Goal: Task Accomplishment & Management: Use online tool/utility

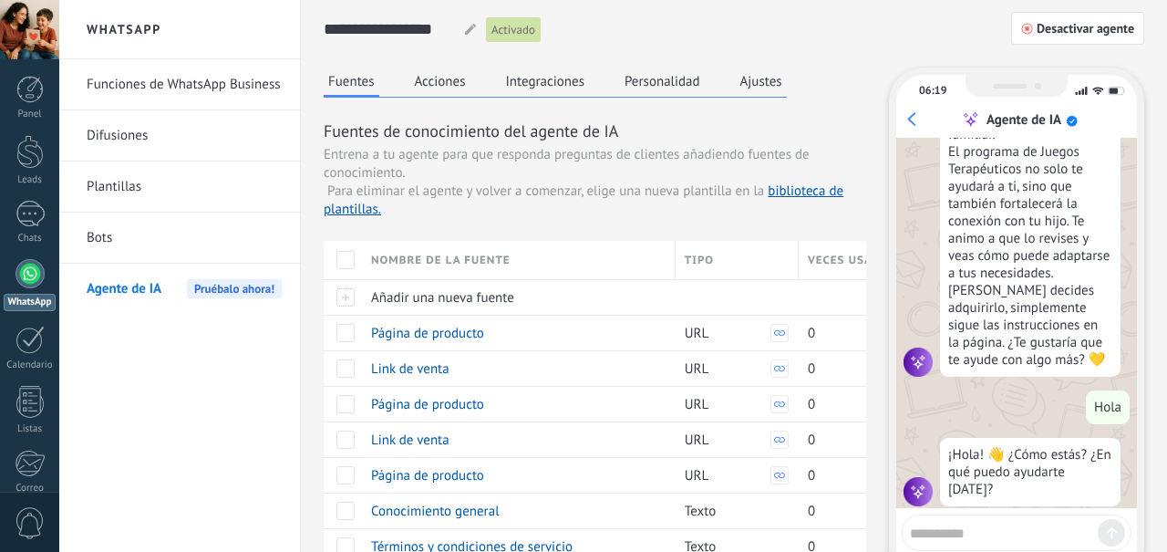
scroll to position [2081, 0]
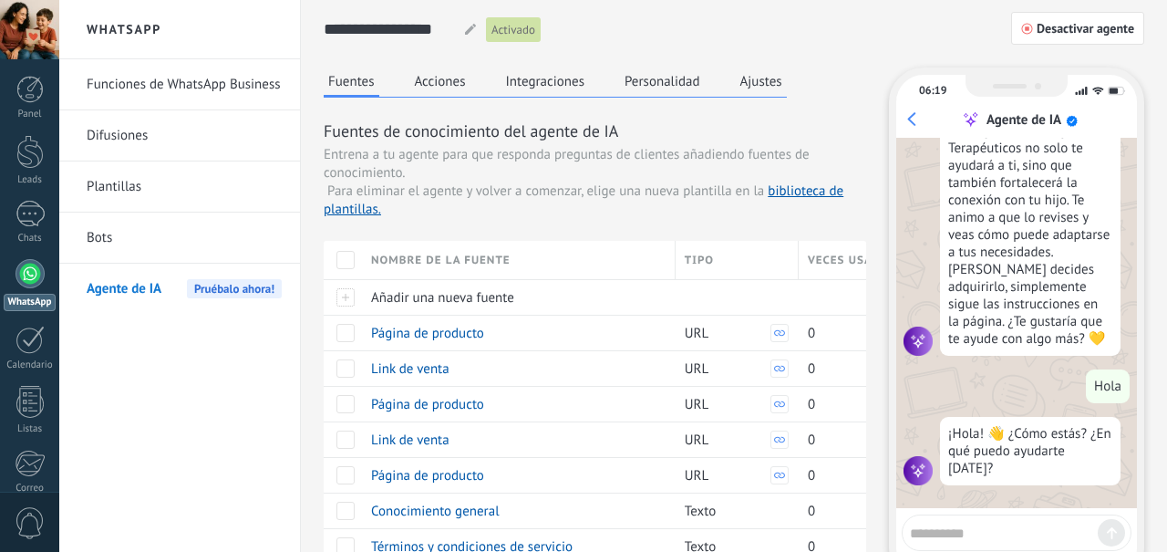
click at [1120, 22] on span "Desactivar agente" at bounding box center [1086, 28] width 98 height 13
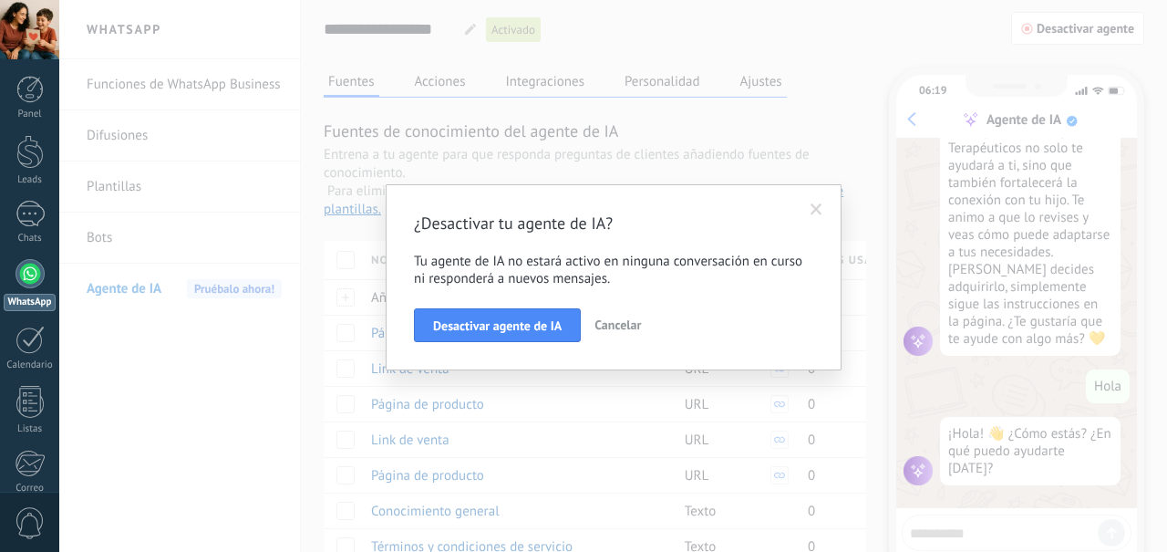
click at [563, 337] on button "Desactivar agente de IA" at bounding box center [497, 325] width 167 height 35
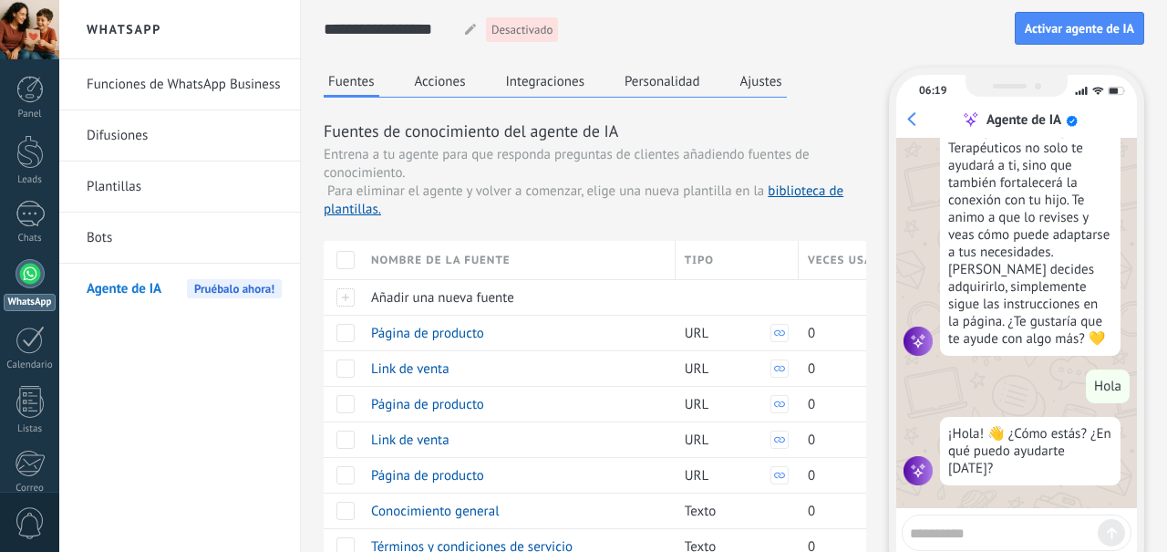
click at [365, 264] on div "Nombre de la fuente" at bounding box center [518, 260] width 313 height 38
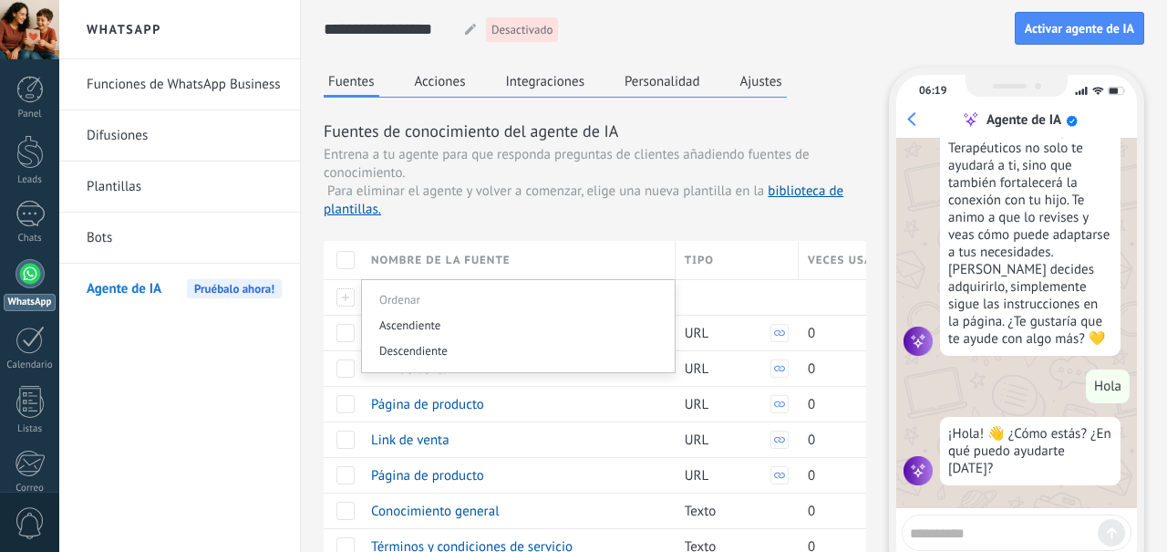
click at [485, 422] on div "Link de venta" at bounding box center [514, 439] width 305 height 35
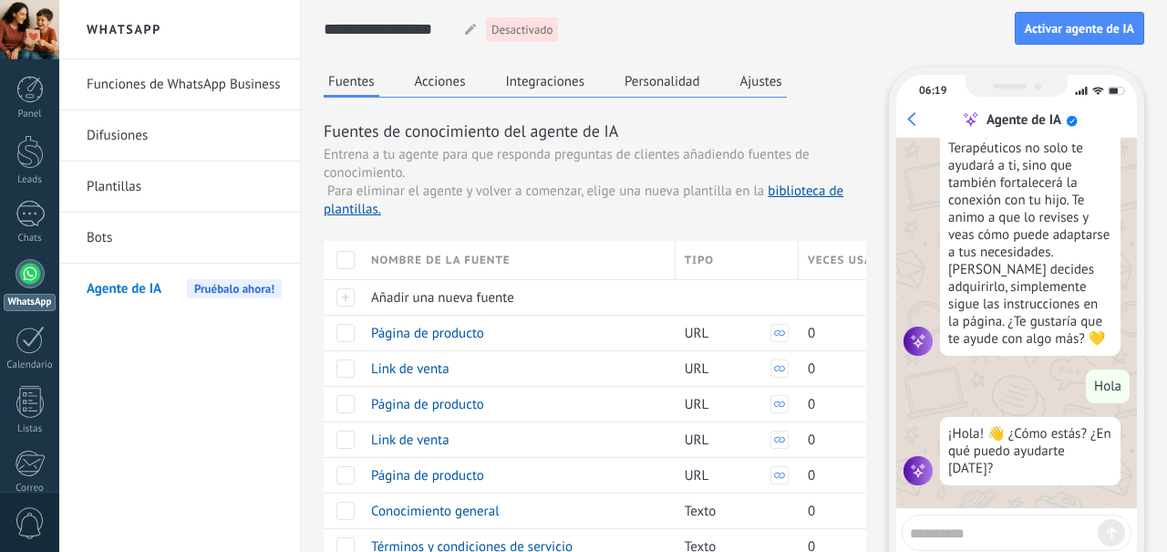
click at [355, 281] on div at bounding box center [343, 297] width 38 height 36
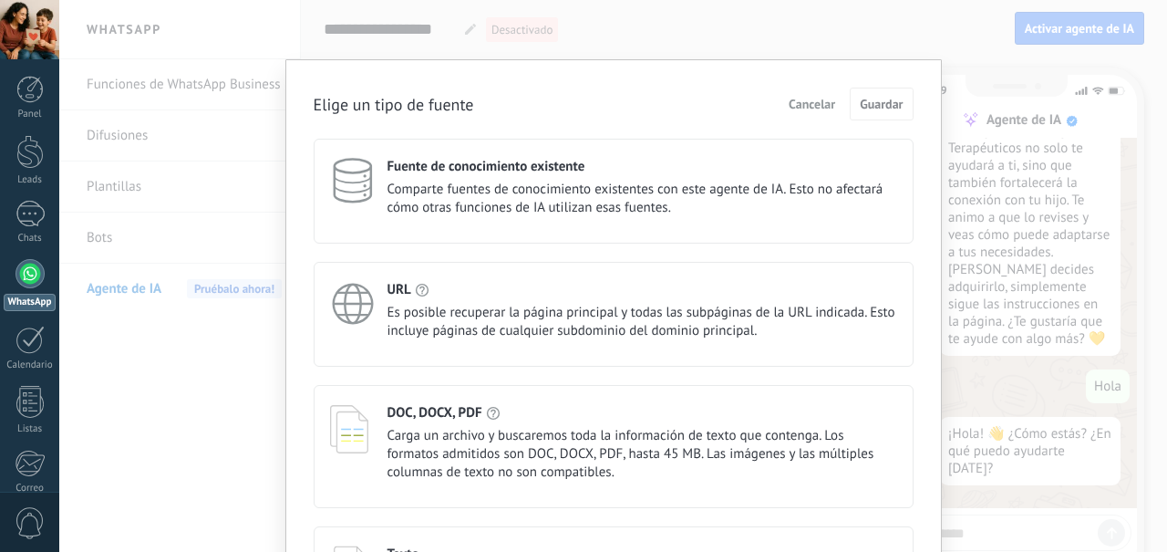
click at [776, 23] on div "Elige un tipo de fuente Cancelar Guardar Fuente de conocimiento existente Compa…" at bounding box center [613, 276] width 1108 height 552
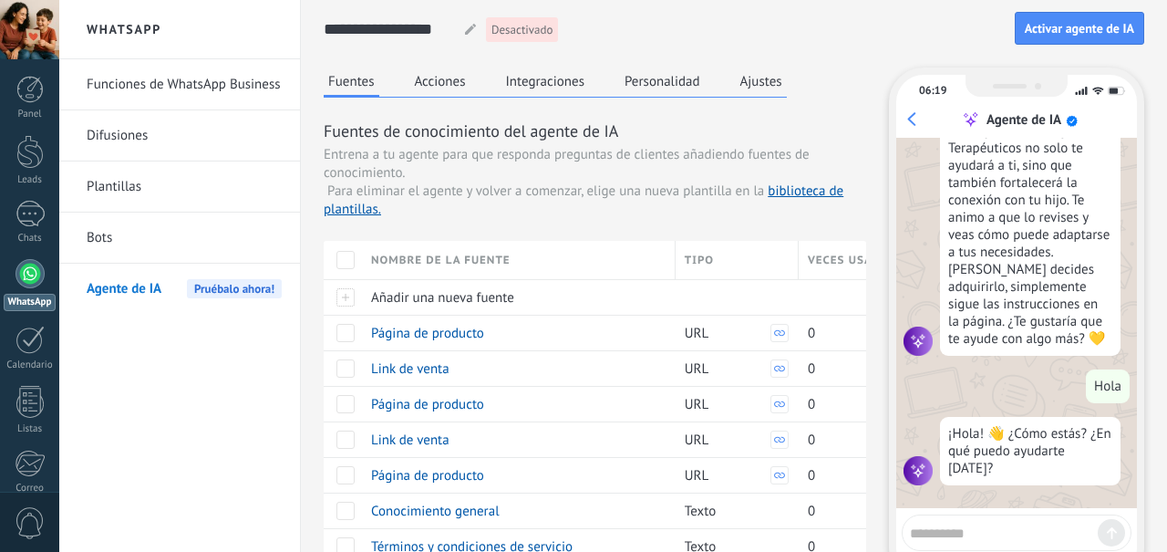
click at [351, 261] on div at bounding box center [345, 260] width 18 height 18
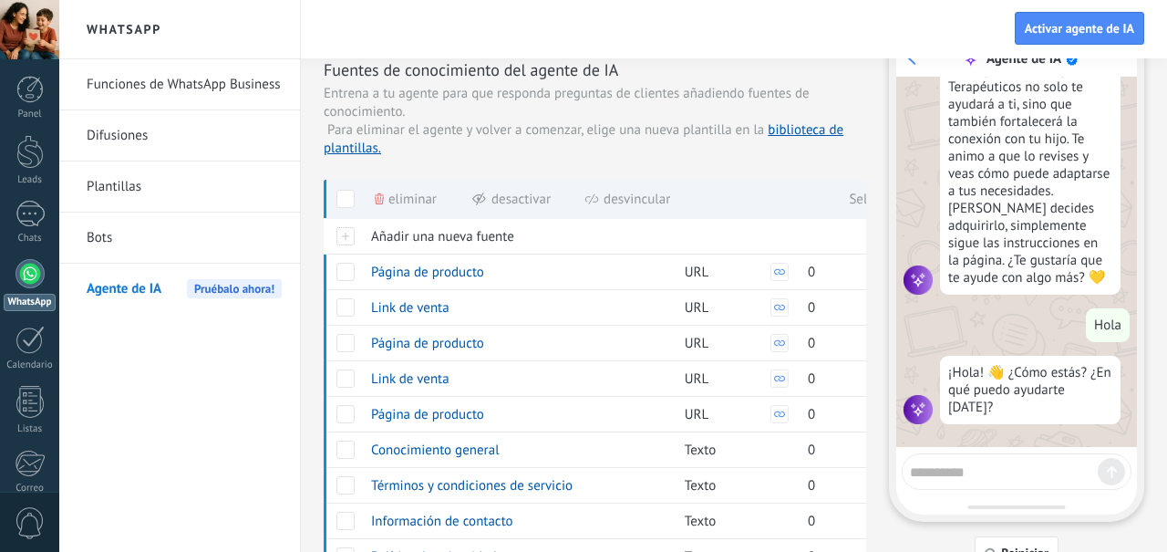
scroll to position [0, 0]
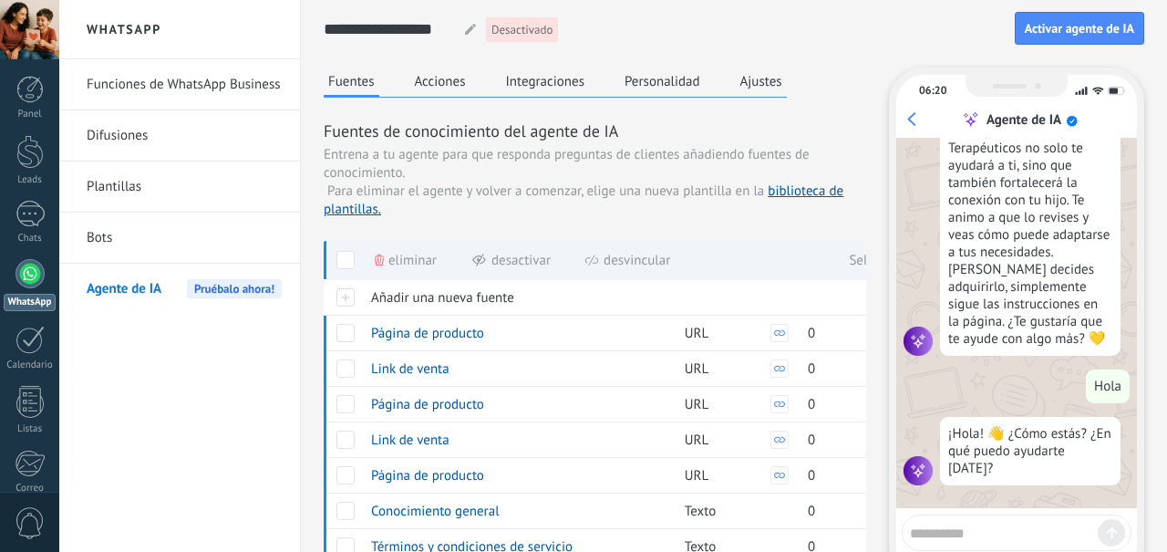
click at [457, 88] on button "Acciones" at bounding box center [440, 80] width 60 height 27
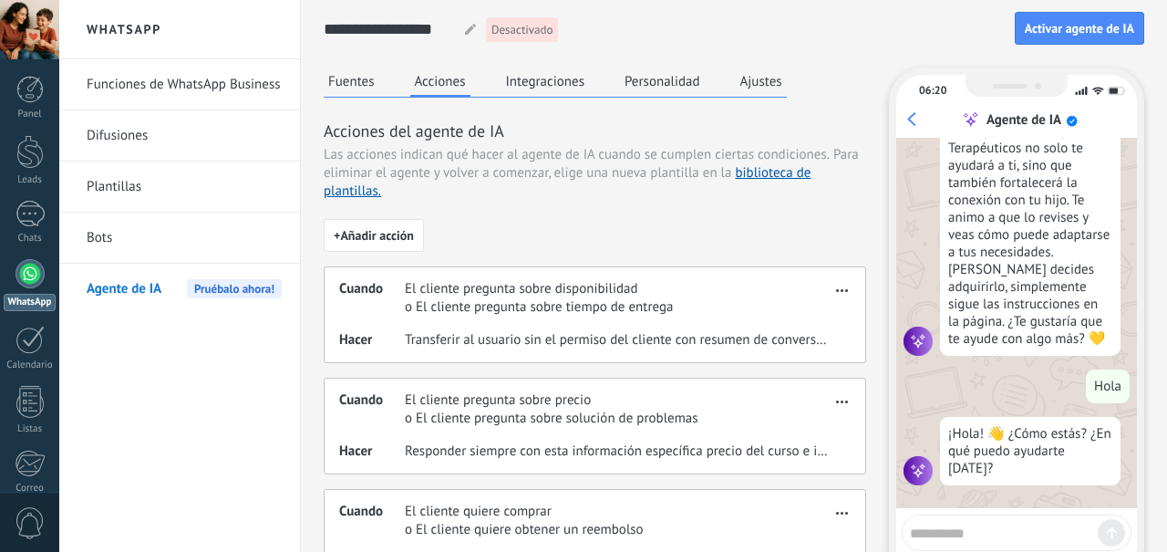
click at [588, 87] on button "Integraciones" at bounding box center [545, 80] width 88 height 27
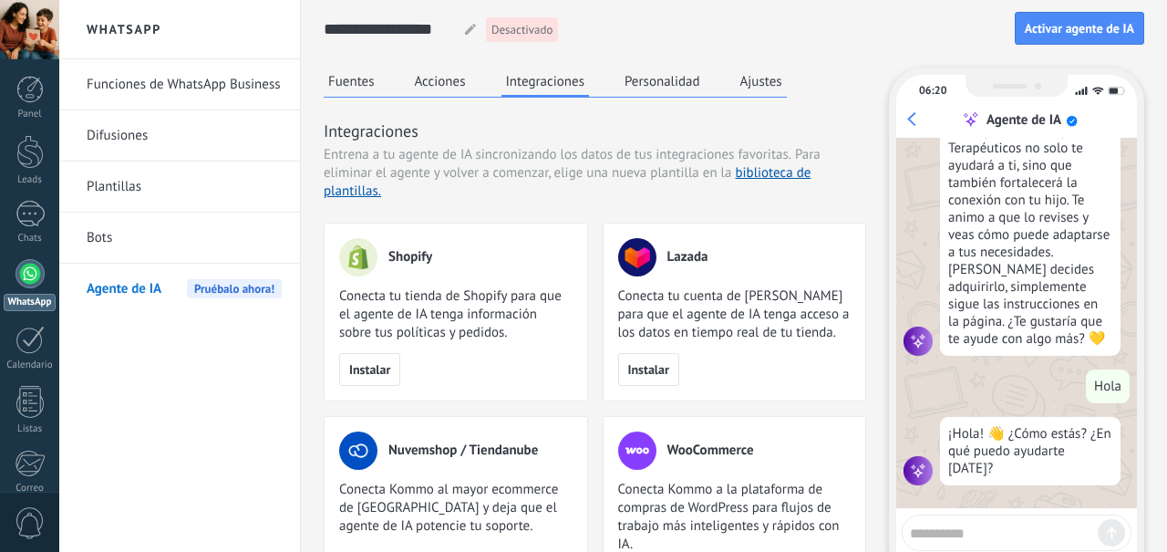
click at [690, 77] on button "Personalidad" at bounding box center [662, 80] width 85 height 27
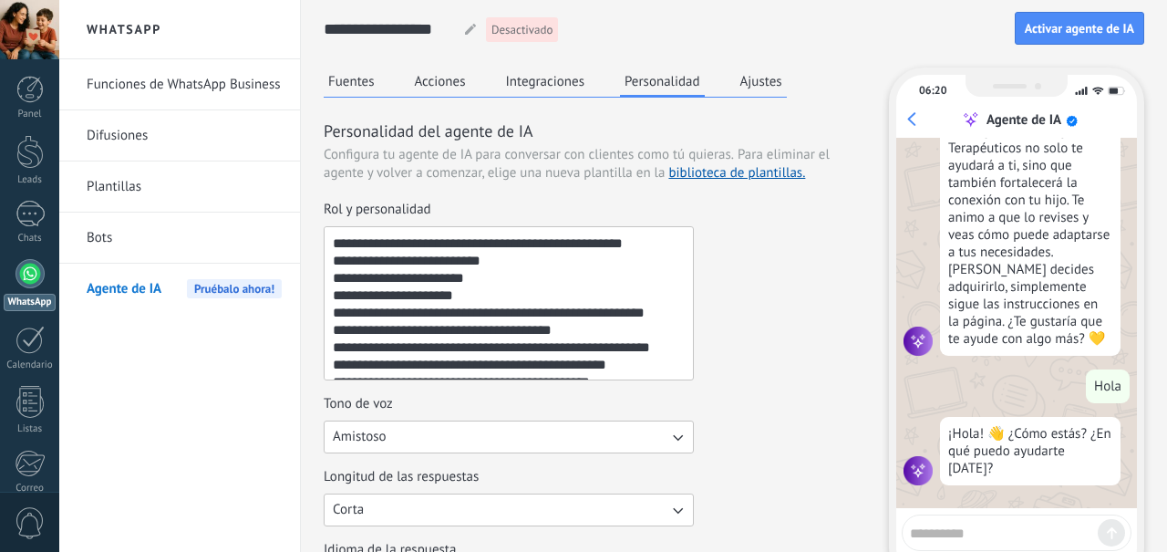
click at [780, 88] on button "Ajustes" at bounding box center [761, 80] width 51 height 27
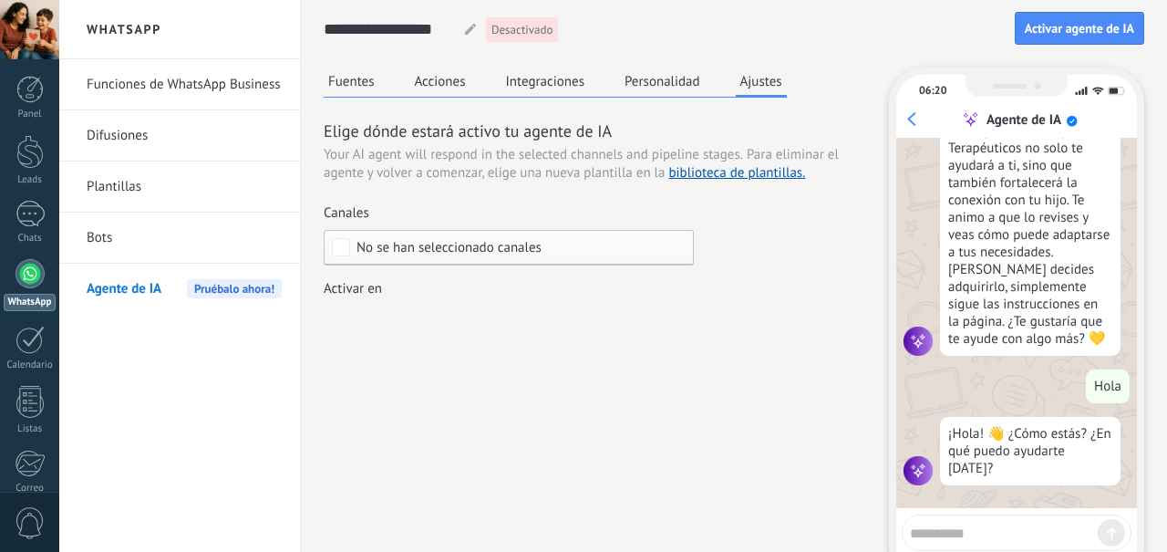
click at [536, 29] on span "Desactivado" at bounding box center [521, 30] width 61 height 18
click at [988, 523] on textarea at bounding box center [1004, 530] width 188 height 23
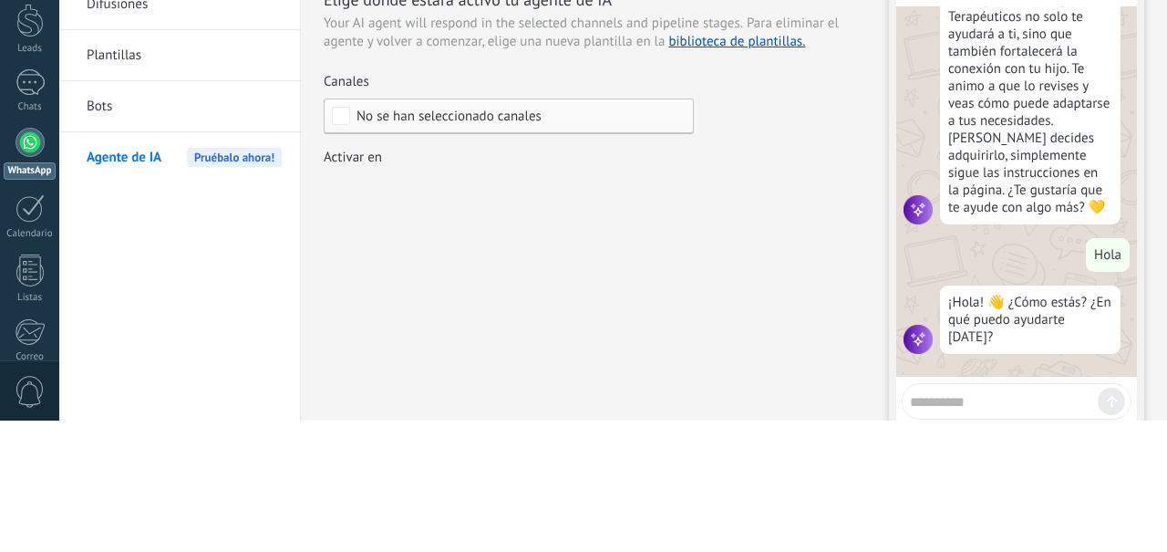
scroll to position [99, 0]
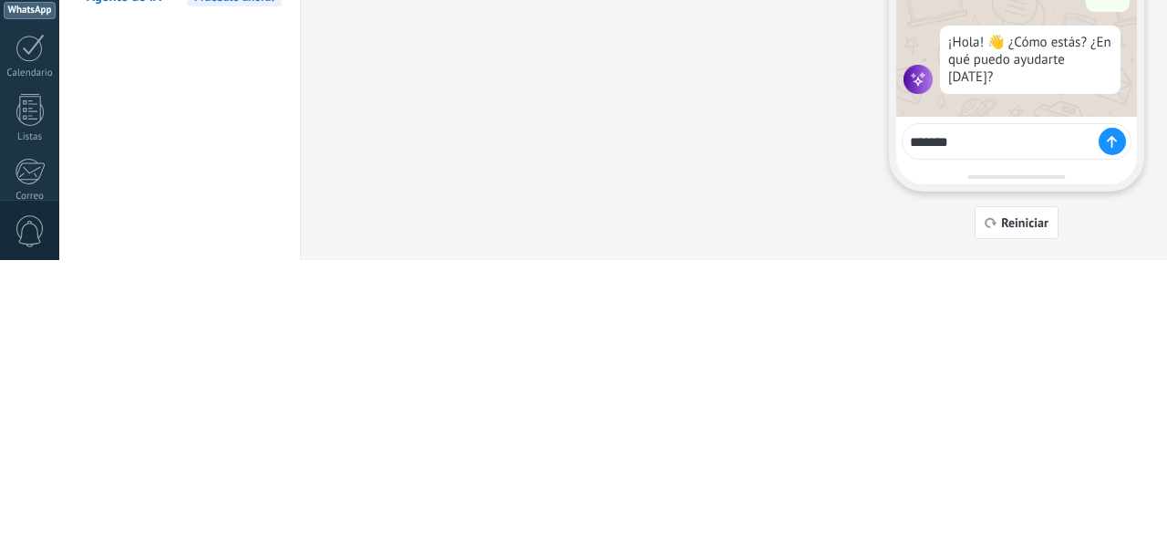
type textarea "******"
click at [1114, 441] on div at bounding box center [1112, 432] width 27 height 27
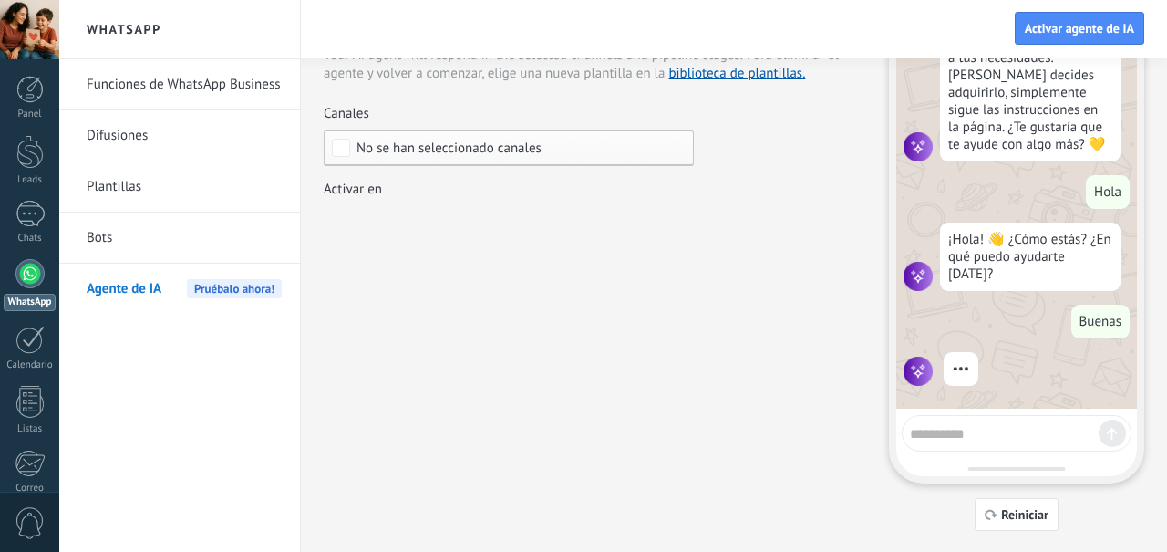
scroll to position [2194, 0]
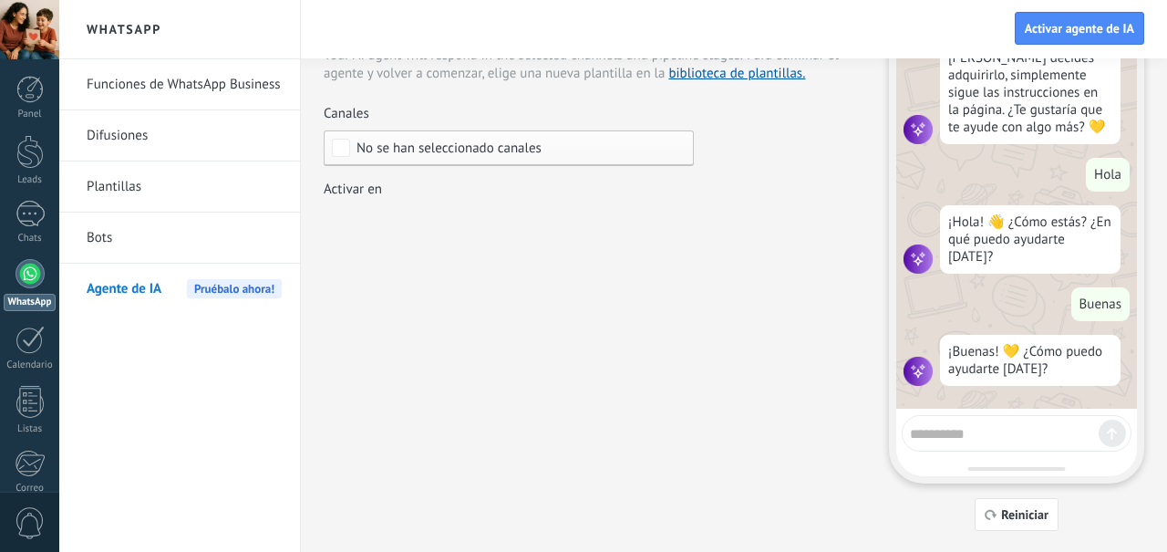
click at [976, 424] on textarea at bounding box center [1004, 430] width 189 height 23
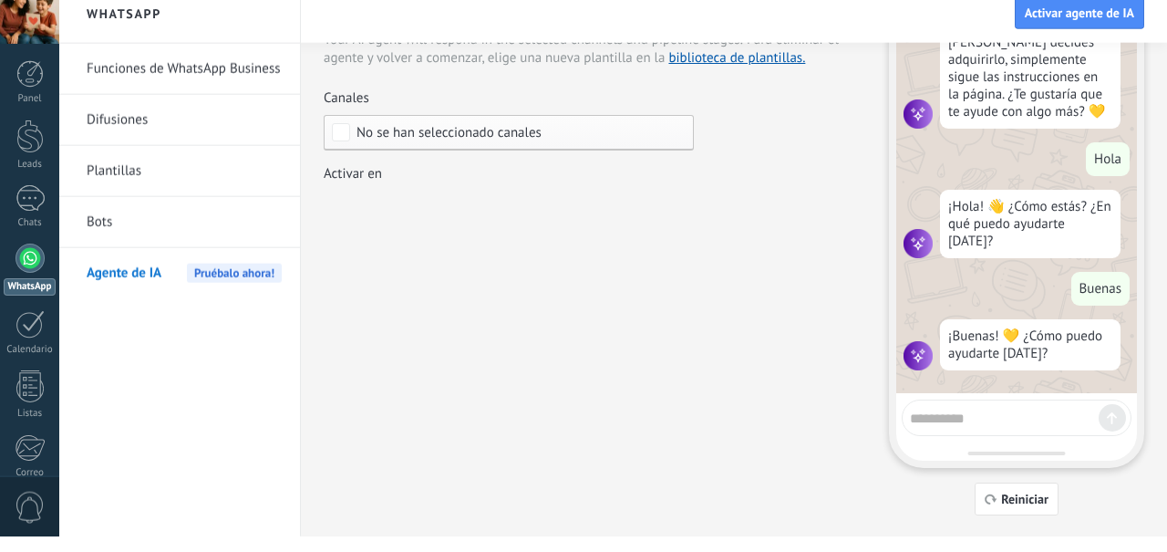
scroll to position [99, 0]
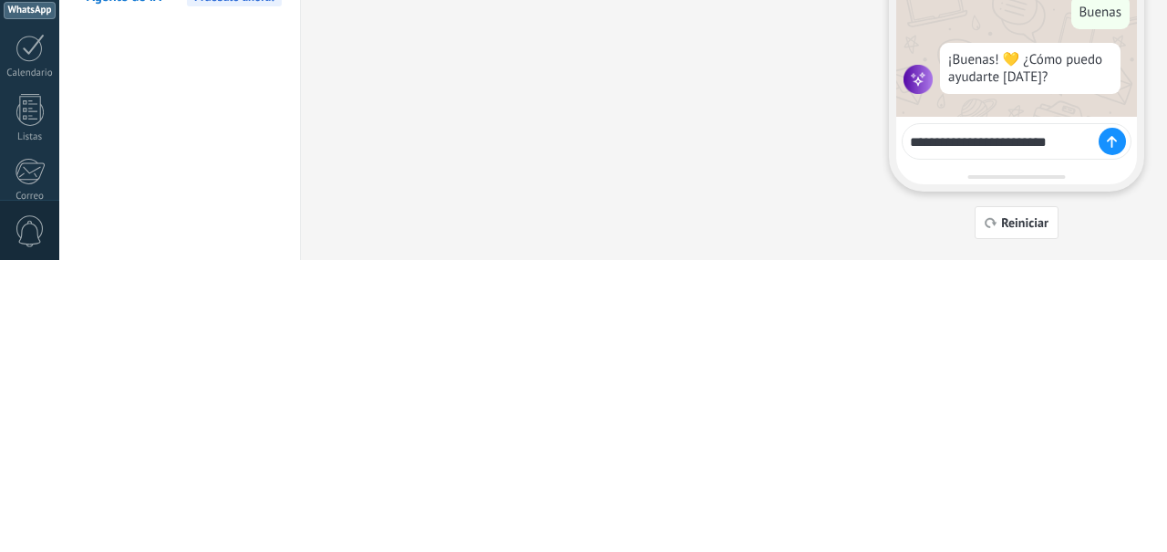
type textarea "**********"
click at [1120, 430] on div at bounding box center [1112, 432] width 27 height 27
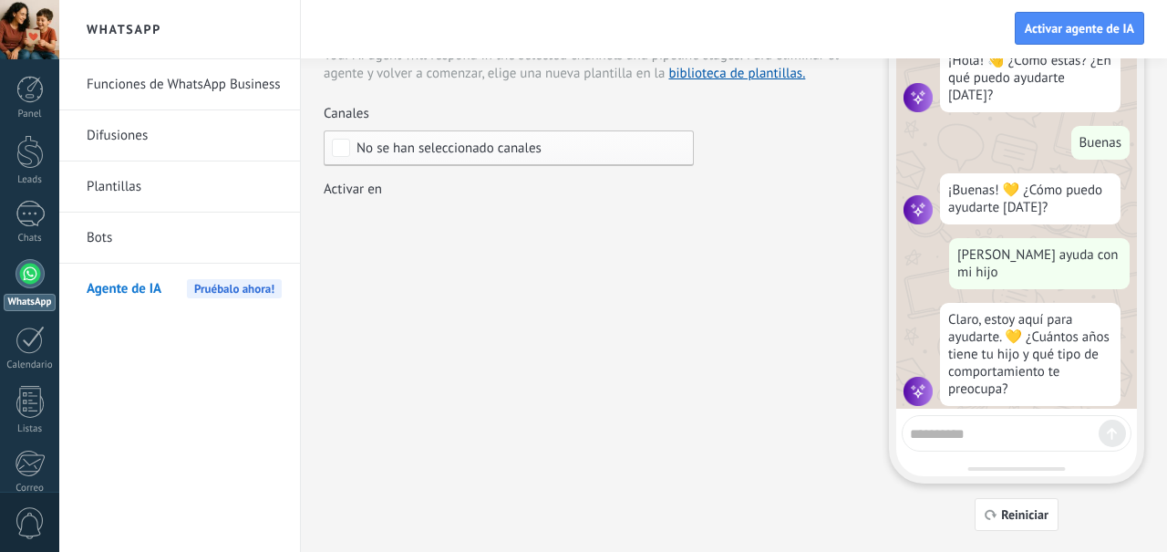
scroll to position [2360, 0]
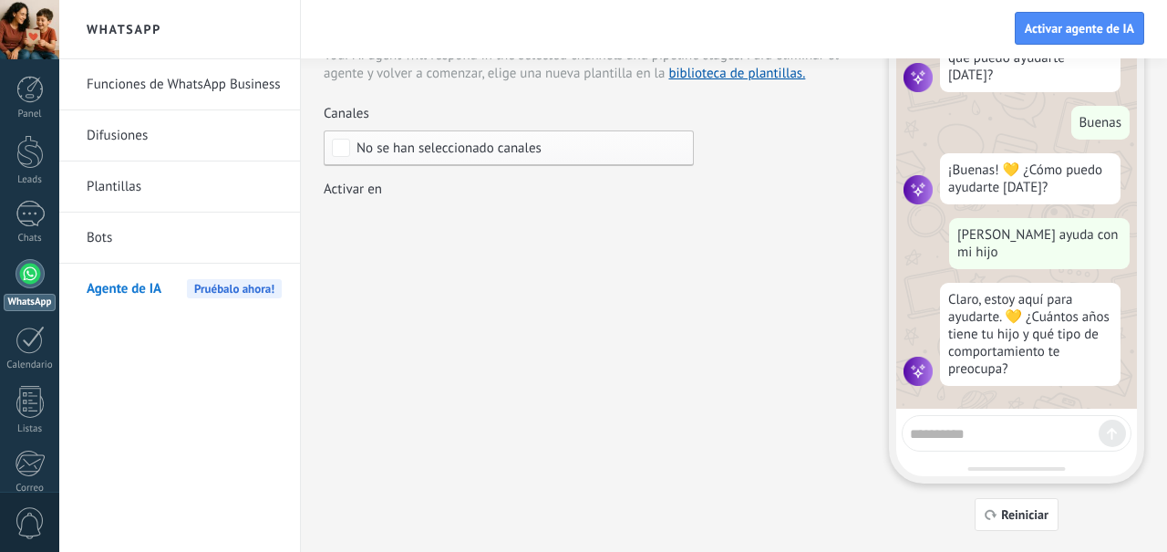
click at [1110, 18] on button "Activar agente de IA" at bounding box center [1079, 28] width 129 height 33
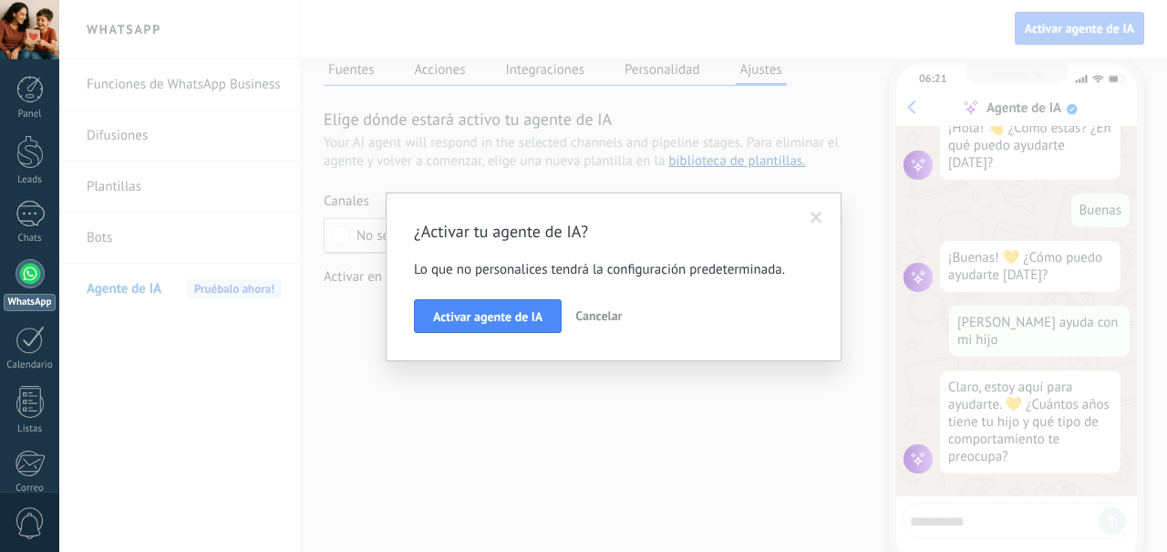
click at [534, 326] on button "Activar agente de IA" at bounding box center [488, 316] width 148 height 35
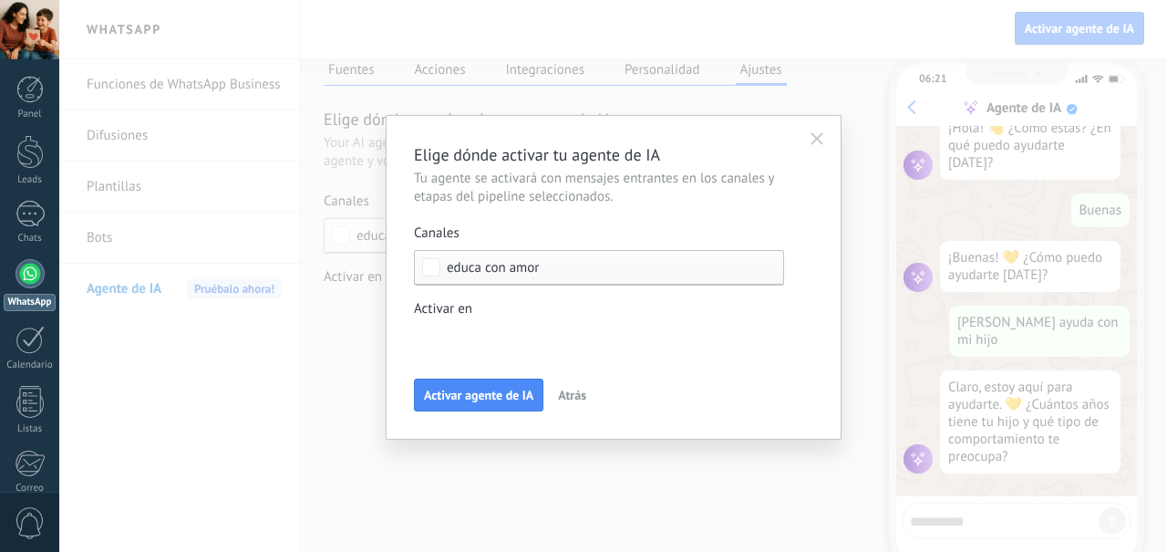
click at [0, 0] on div "Incoming leads Nueva consulta Cualificado Llamada agendada Propuesta en prepara…" at bounding box center [0, 0] width 0 height 0
click at [833, 470] on div at bounding box center [613, 276] width 1108 height 552
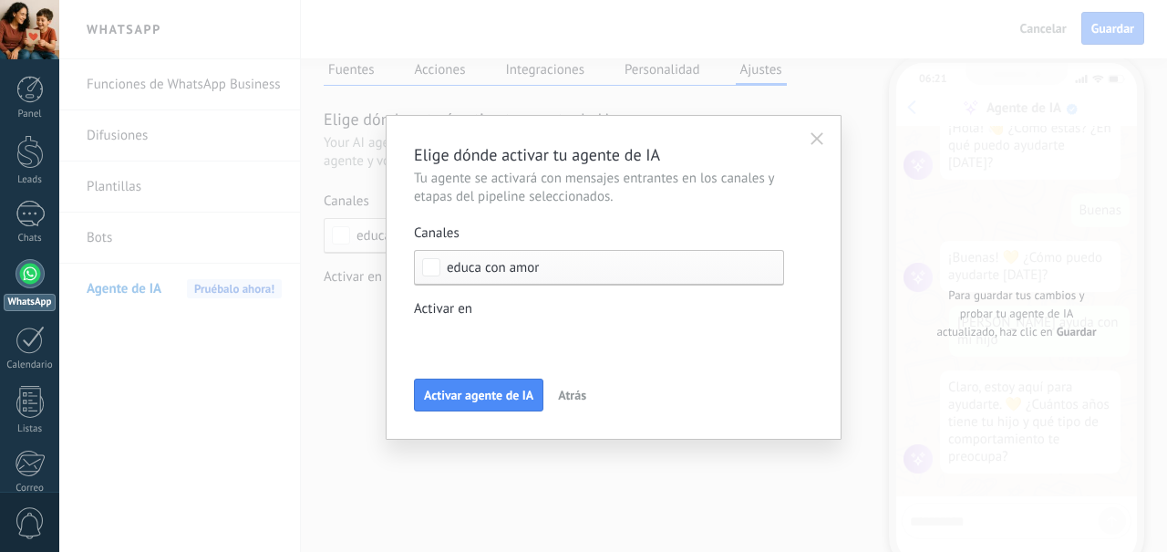
click at [502, 403] on button "Activar agente de IA" at bounding box center [478, 394] width 129 height 33
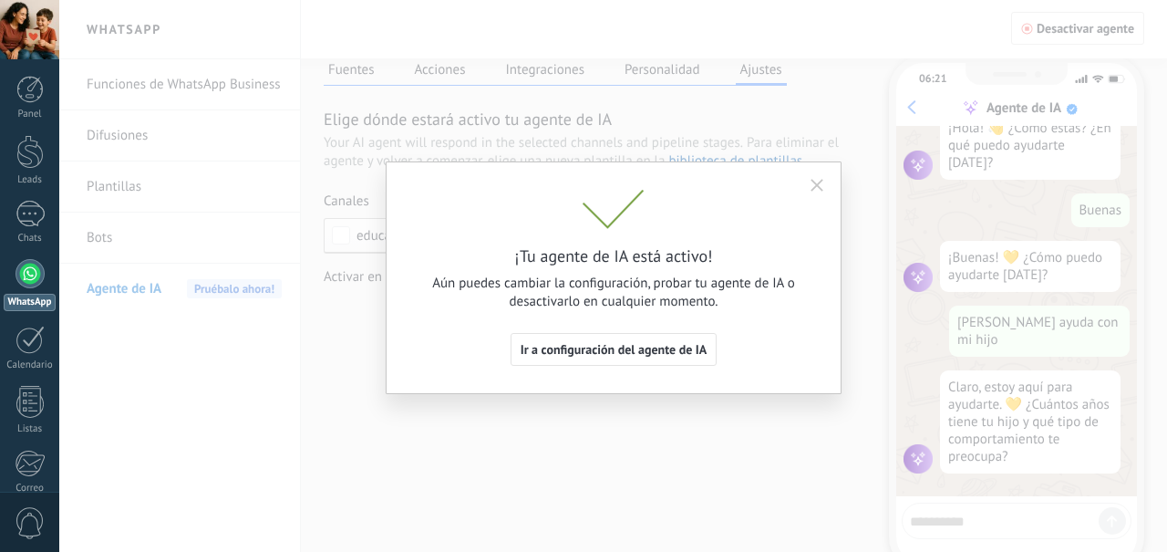
click at [627, 356] on span "Ir a configuración del agente de IA" at bounding box center [614, 349] width 187 height 13
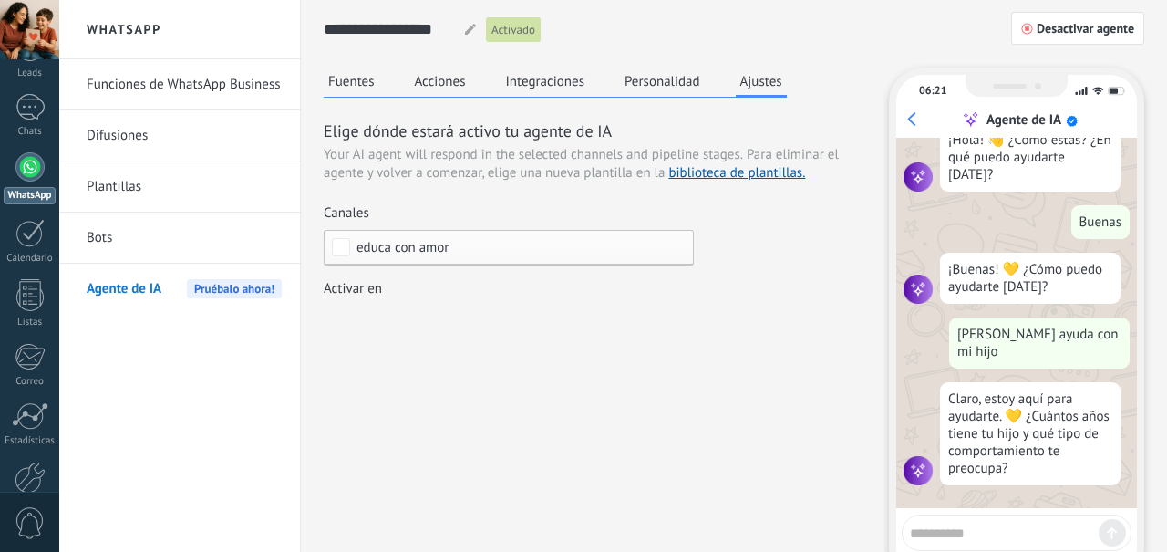
scroll to position [206, 0]
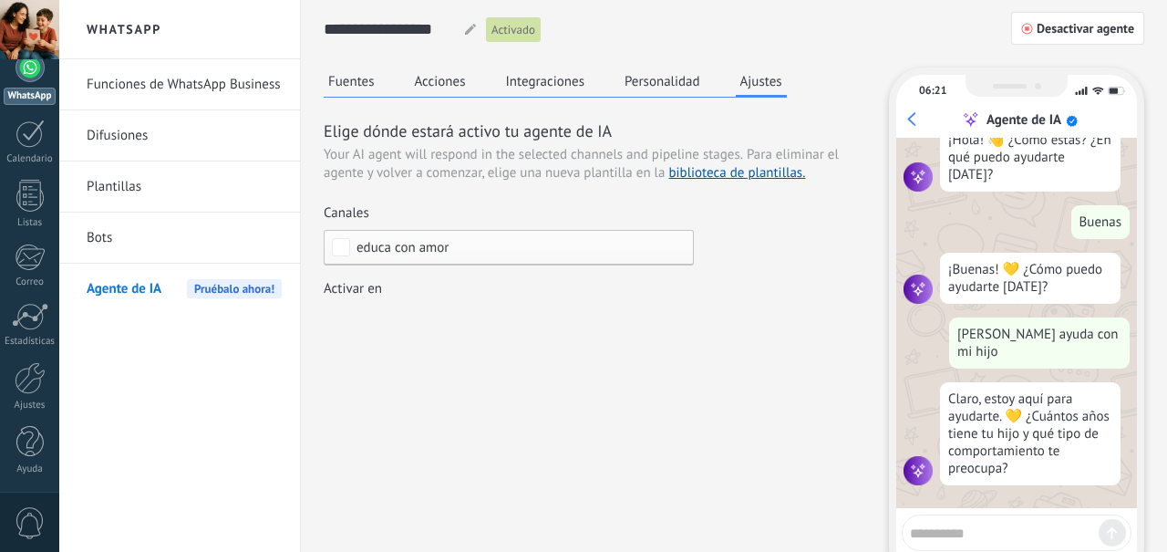
click at [36, 386] on div at bounding box center [30, 378] width 31 height 32
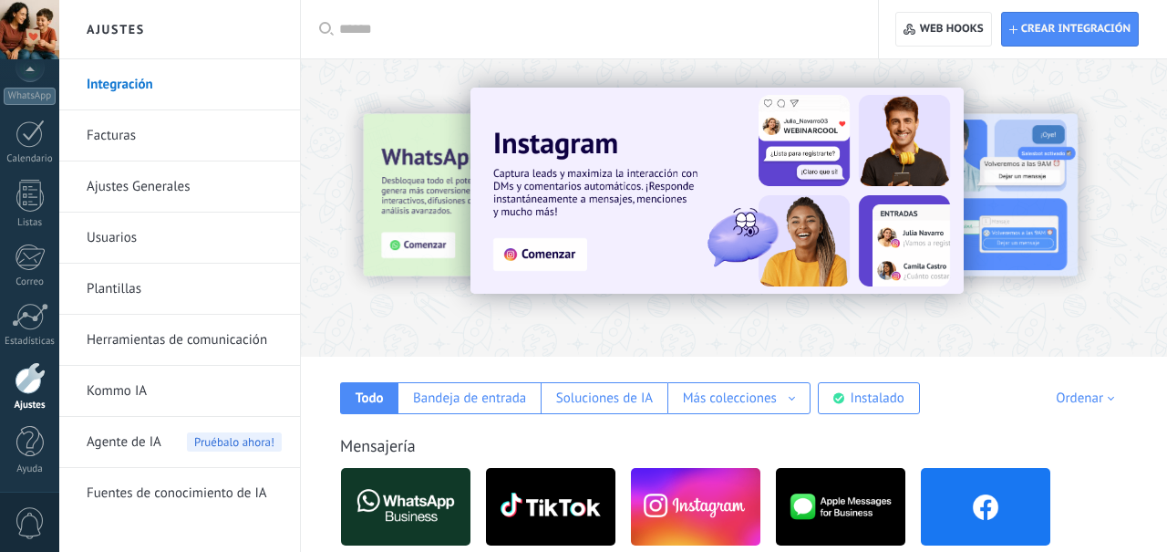
click at [440, 184] on div at bounding box center [287, 207] width 399 height 164
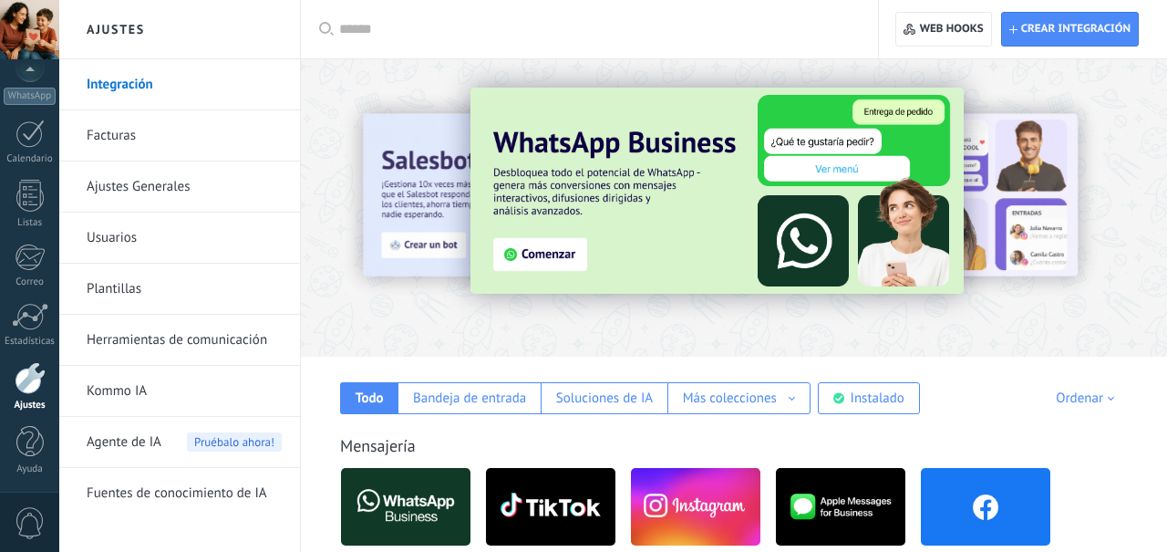
click at [589, 255] on img at bounding box center [716, 191] width 493 height 206
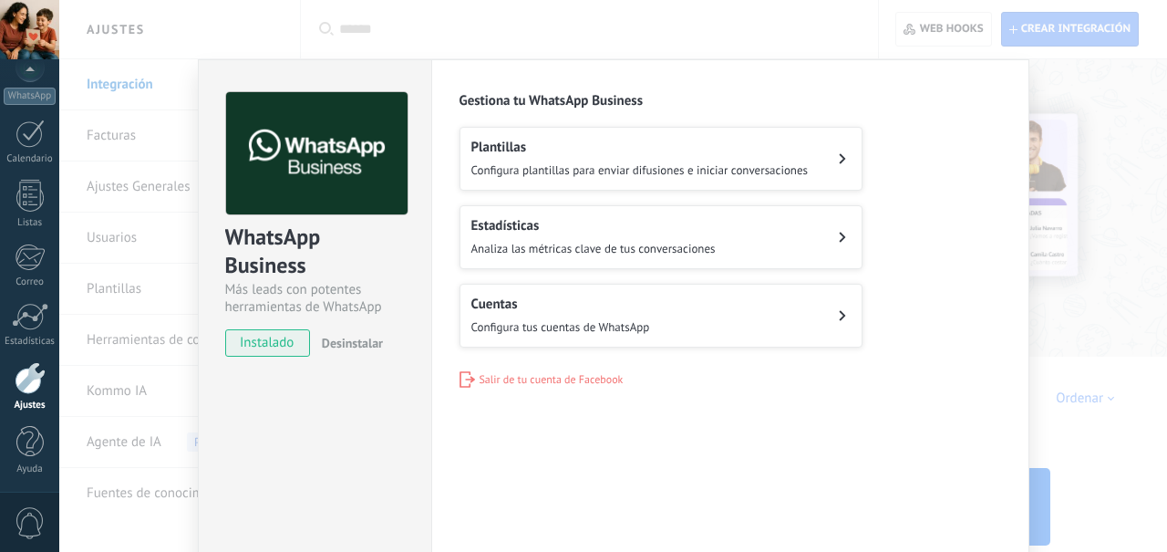
click at [833, 326] on button "Cuentas Configura tus cuentas de WhatsApp" at bounding box center [661, 316] width 403 height 64
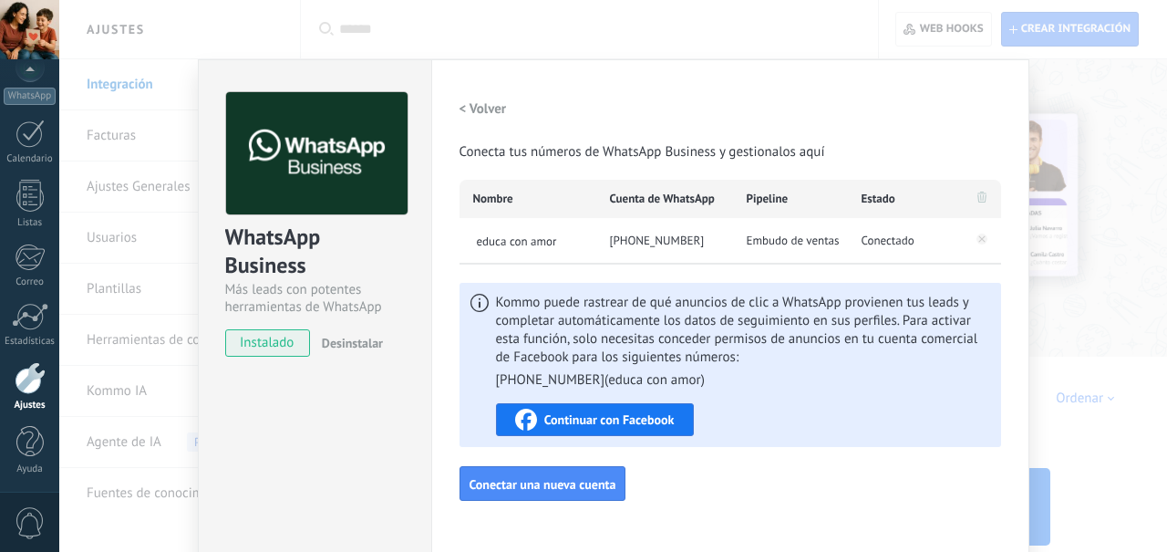
click at [741, 243] on div "Embudo de ventas" at bounding box center [790, 241] width 115 height 46
click at [1112, 307] on div "WhatsApp Business Más leads con potentes herramientas de WhatsApp instalado Des…" at bounding box center [613, 276] width 1108 height 552
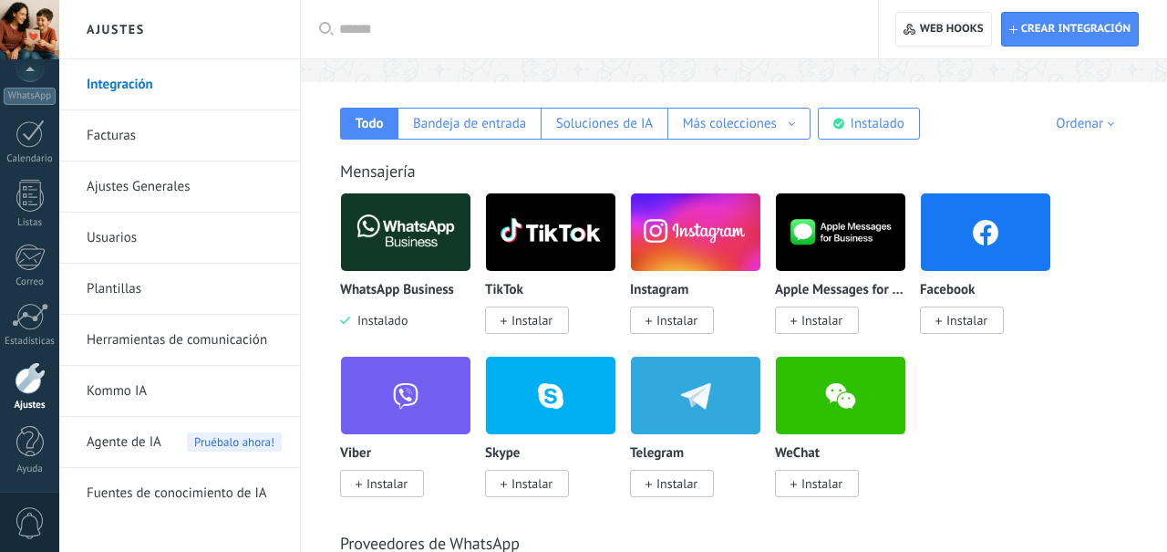
scroll to position [119, 0]
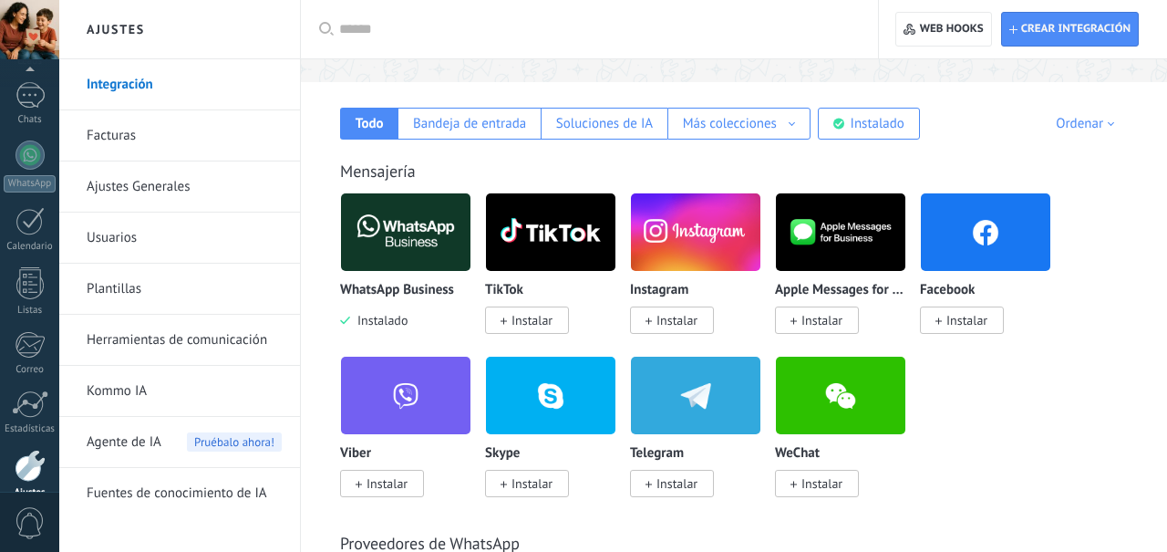
click at [121, 383] on link "Kommo IA" at bounding box center [184, 391] width 195 height 51
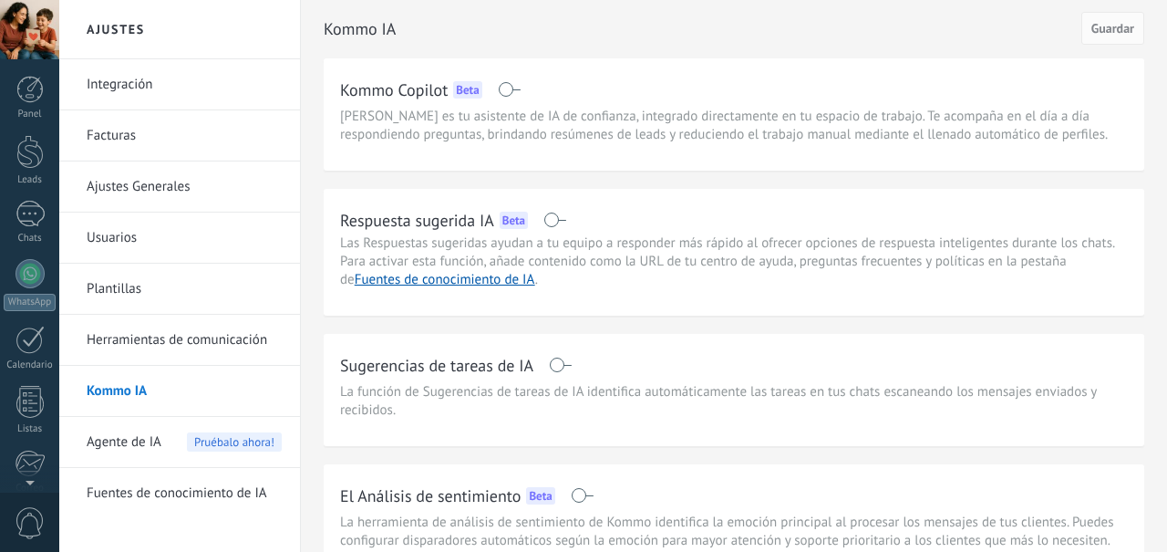
scroll to position [119, 0]
click at [217, 498] on link "Fuentes de conocimiento de IA" at bounding box center [184, 493] width 195 height 51
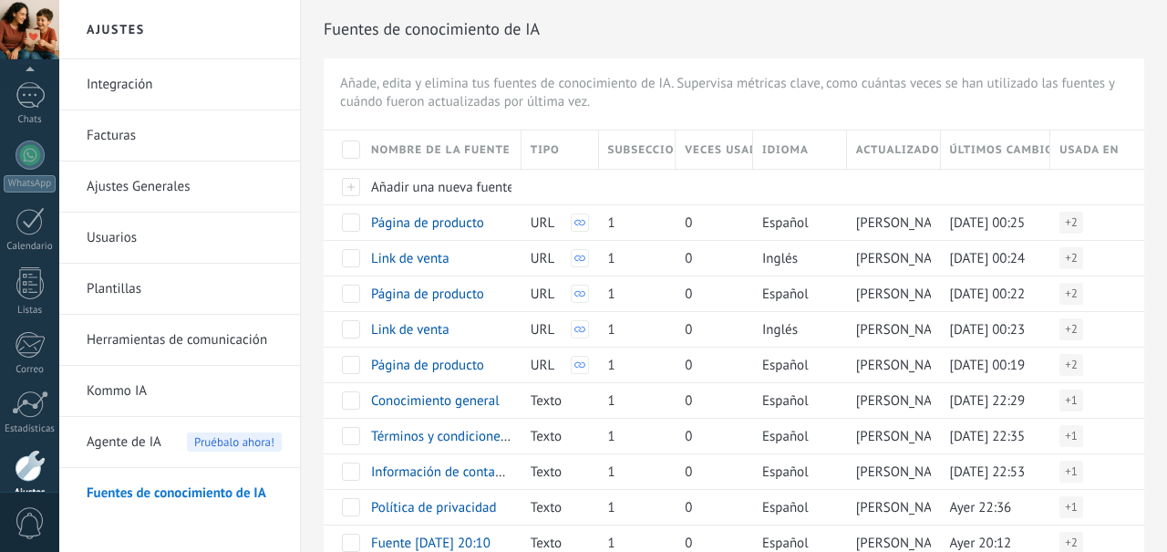
click at [354, 142] on div at bounding box center [351, 149] width 18 height 18
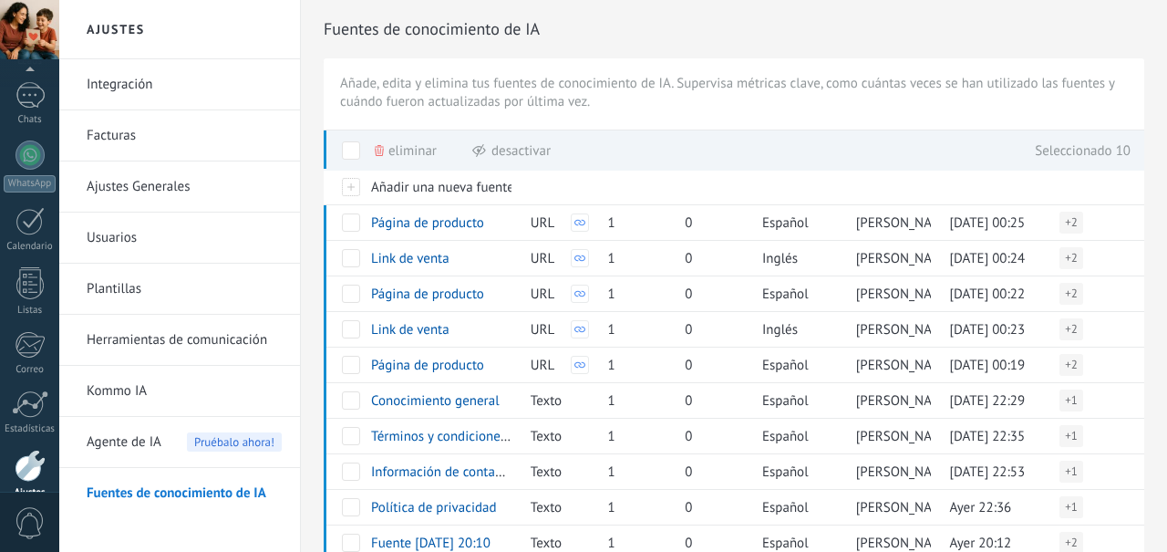
click at [790, 257] on span "Inglés" at bounding box center [780, 258] width 36 height 17
click at [778, 259] on span "Inglés" at bounding box center [780, 258] width 36 height 17
click at [916, 250] on span "[PERSON_NAME] chocos" at bounding box center [926, 258] width 141 height 17
click at [481, 253] on div "Link de venta" at bounding box center [437, 258] width 150 height 35
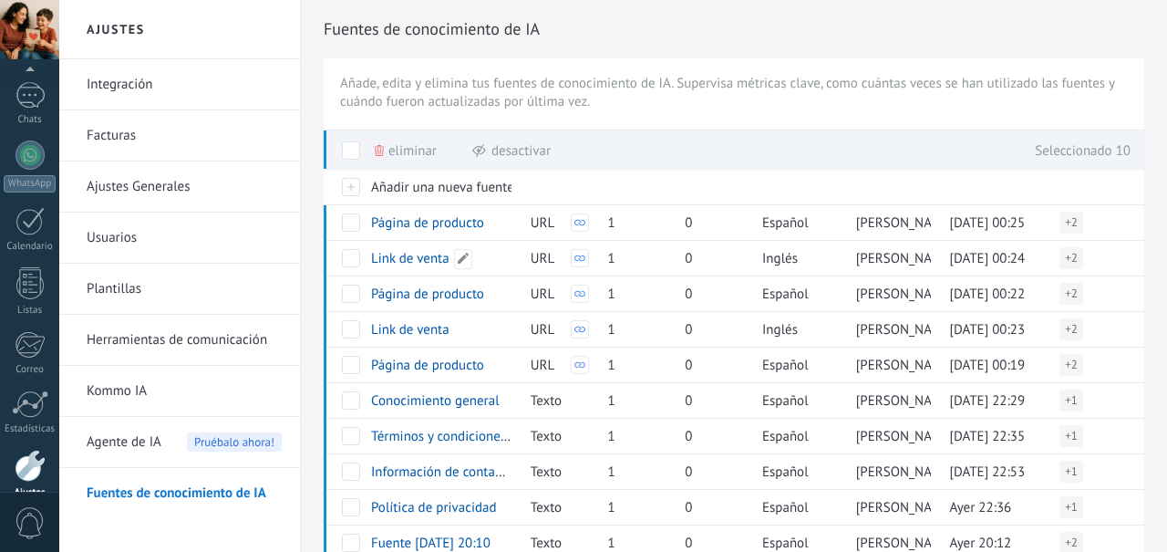
click at [464, 256] on use at bounding box center [463, 258] width 11 height 11
click at [798, 260] on div "Inglés" at bounding box center [795, 258] width 85 height 35
click at [789, 263] on span "Inglés" at bounding box center [780, 258] width 36 height 17
click at [780, 259] on span "Inglés" at bounding box center [780, 258] width 36 height 17
click at [704, 263] on div "0" at bounding box center [710, 258] width 68 height 35
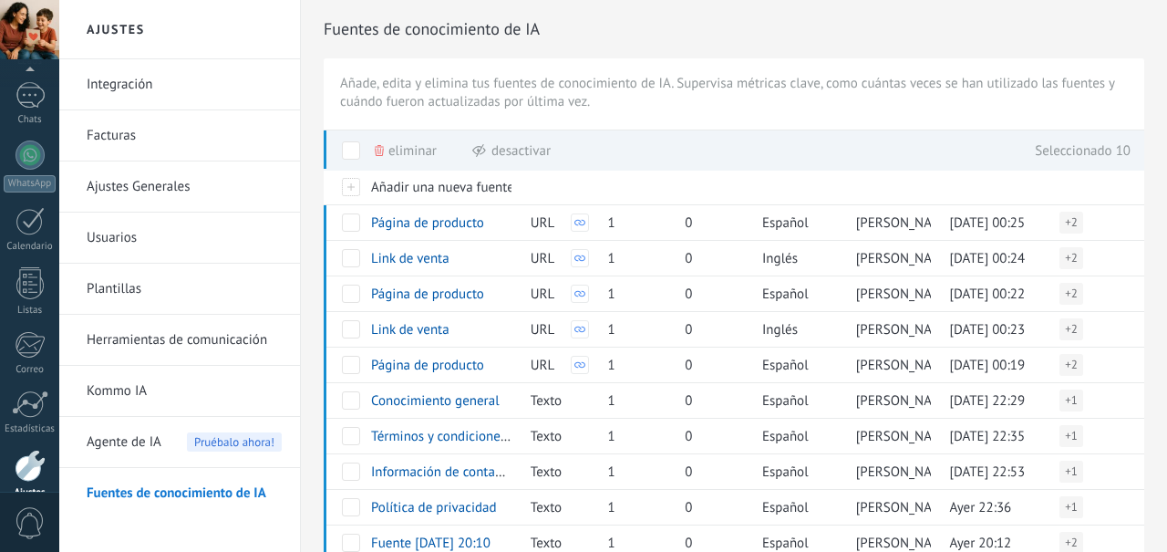
click at [687, 551] on div "Fuentes de conocimiento de IA Añade, edita y elimina tus fuentes de conocimient…" at bounding box center [734, 309] width 866 height 619
click at [202, 386] on link "Kommo IA" at bounding box center [184, 391] width 195 height 51
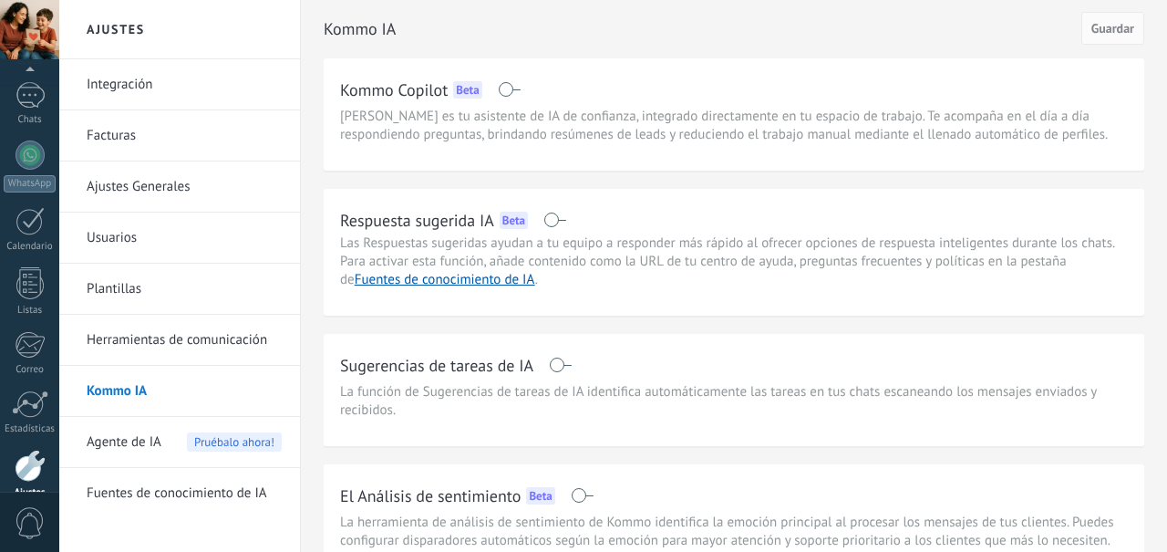
click at [243, 339] on link "Herramientas de comunicación" at bounding box center [184, 340] width 195 height 51
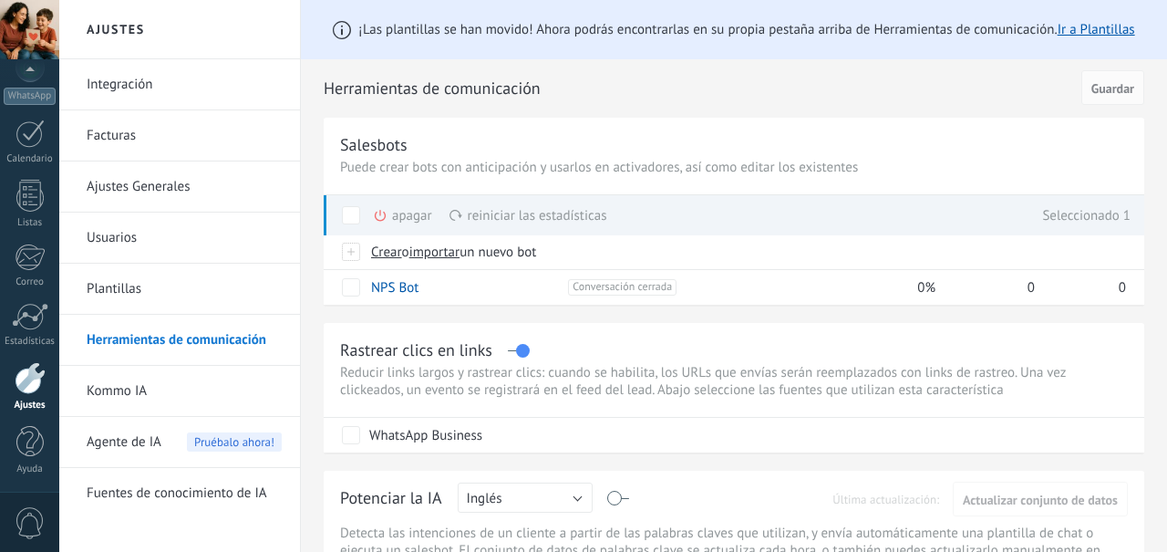
click at [865, 50] on div "¡Las plantillas se han movido! Ahora podrás encontrarlas en su propia pestaña a…" at bounding box center [734, 29] width 866 height 59
click at [900, 38] on div "¡Las plantillas se han movido! Ahora podrás encontrarlas en su propia pestaña a…" at bounding box center [734, 29] width 866 height 59
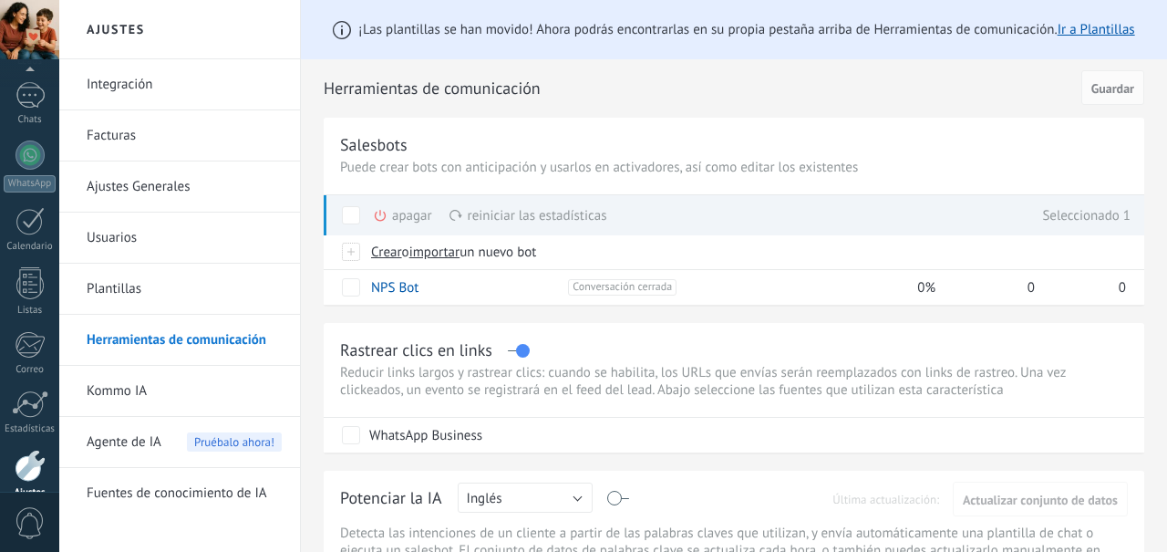
scroll to position [206, 0]
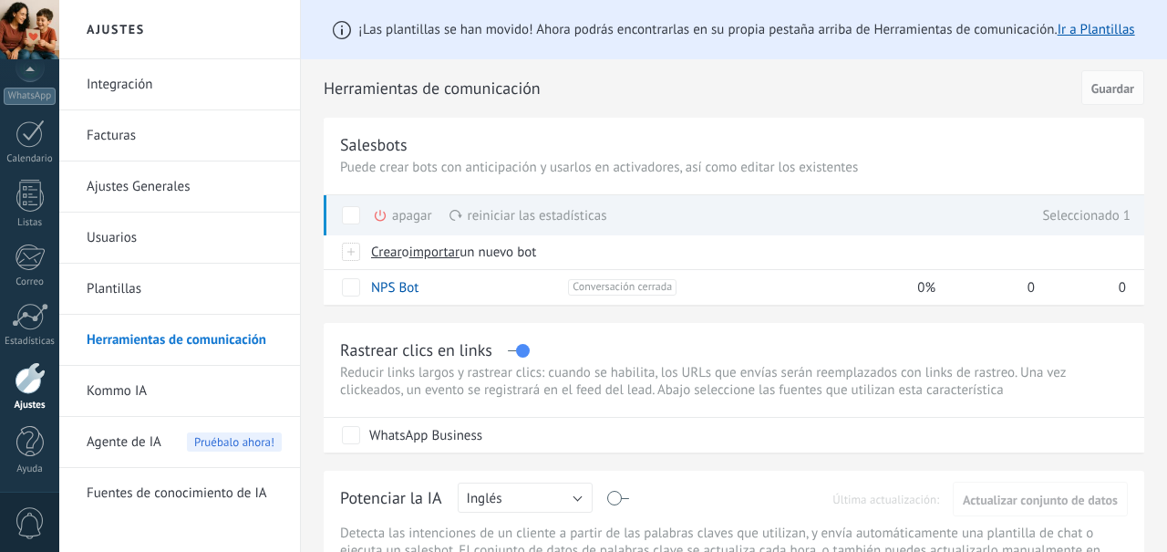
click at [212, 84] on link "Integración" at bounding box center [184, 84] width 195 height 51
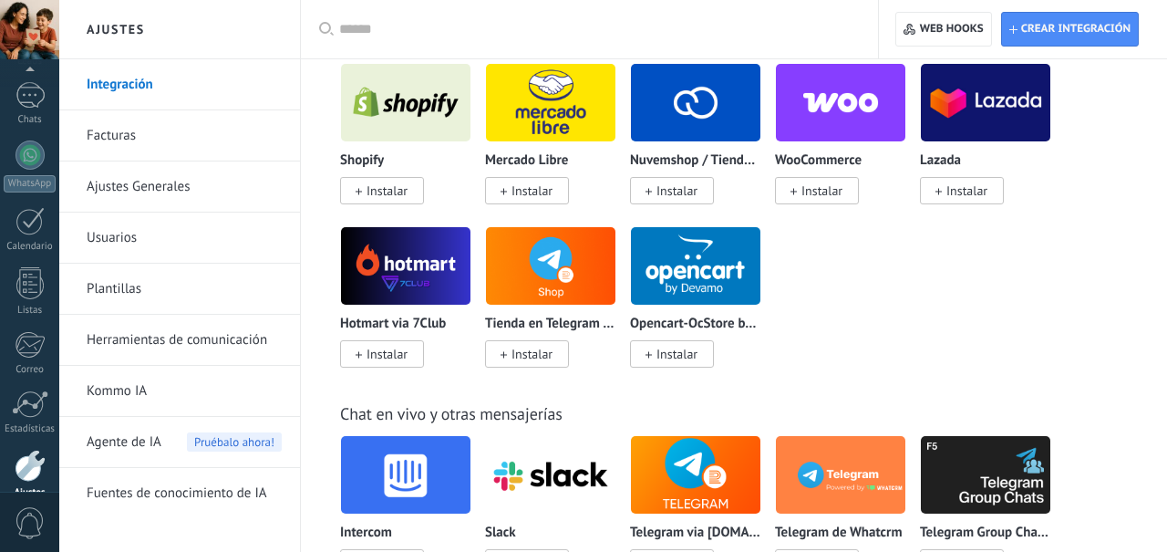
scroll to position [1149, 0]
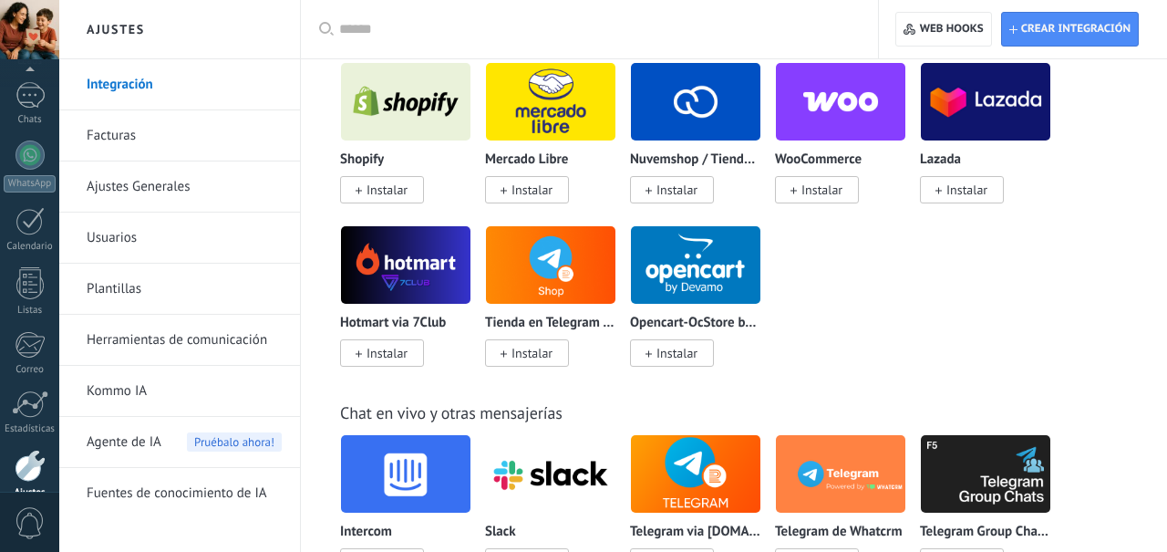
click at [423, 279] on img at bounding box center [405, 265] width 129 height 88
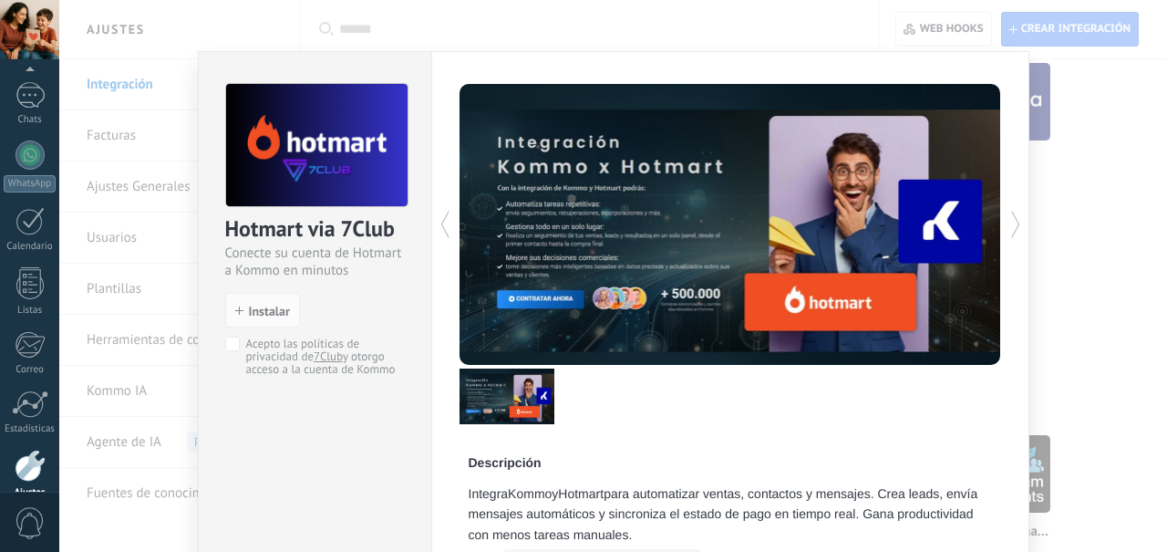
scroll to position [0, 0]
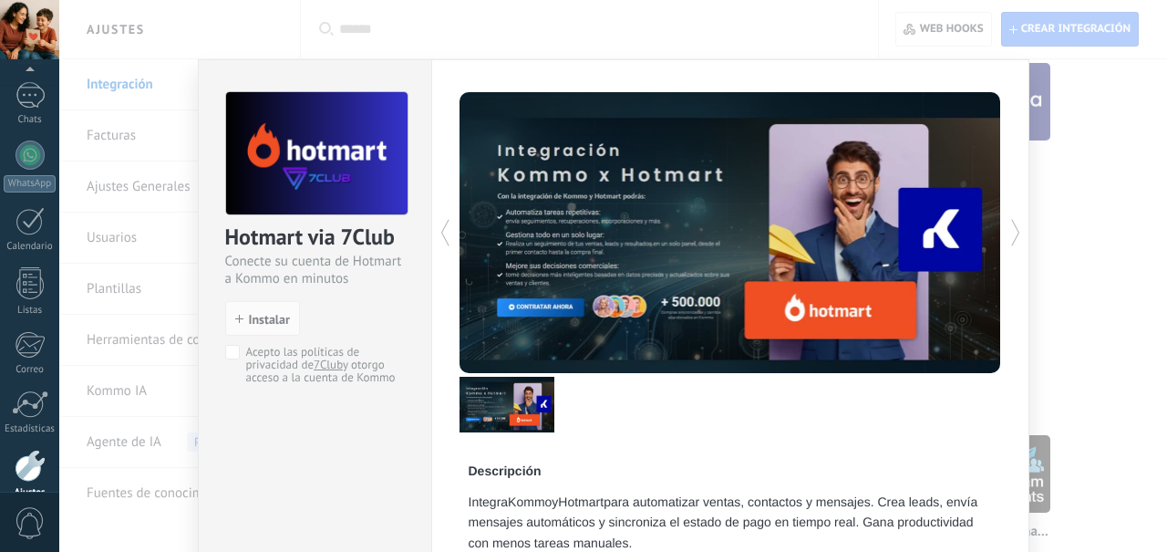
click at [1123, 330] on div "Hotmart via 7Club Conecte su cuenta de Hotmart a Kommo en minutos install Insta…" at bounding box center [613, 276] width 1108 height 552
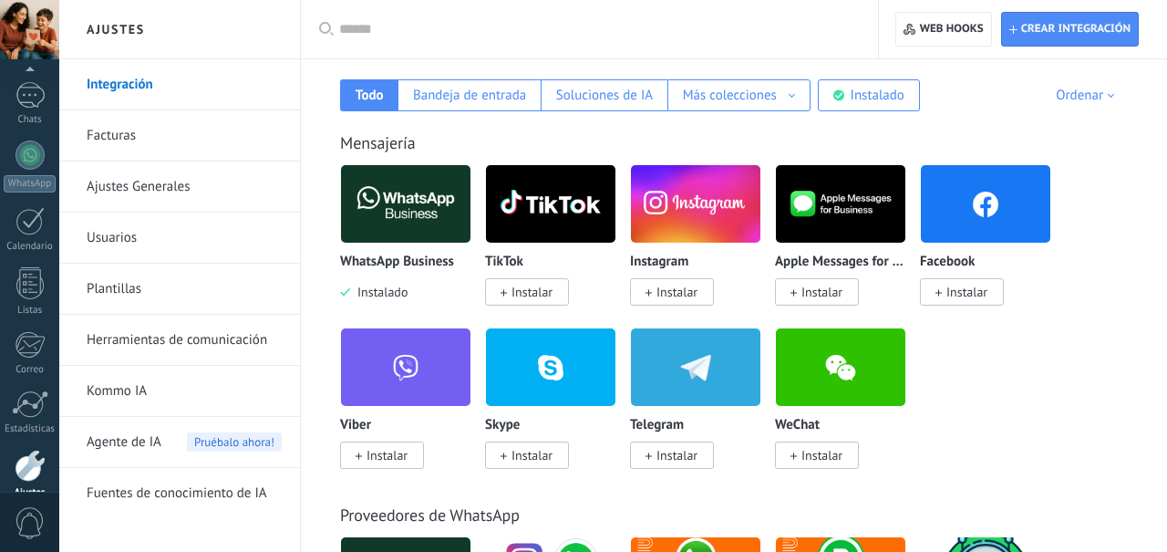
scroll to position [298, 0]
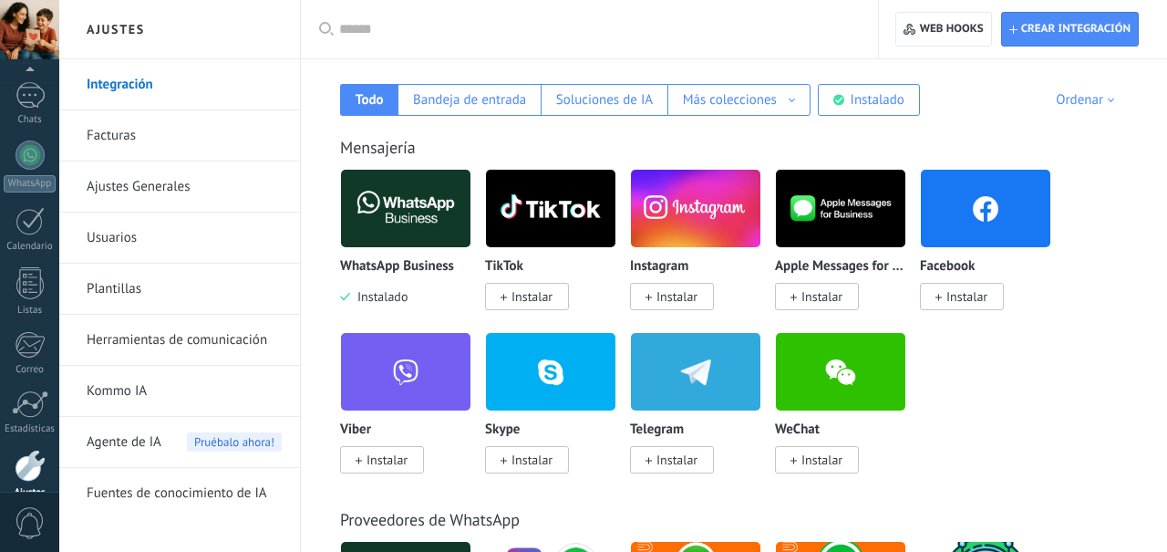
click at [433, 222] on img at bounding box center [405, 208] width 129 height 88
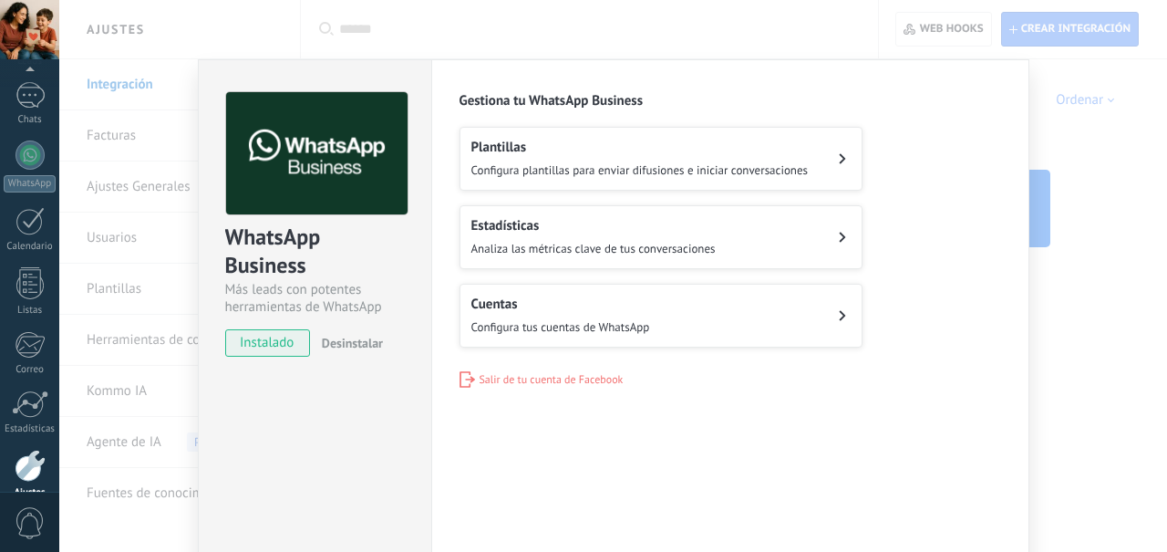
click at [813, 224] on button "Estadísticas Analiza las métricas clave de tus conversaciones" at bounding box center [661, 237] width 403 height 64
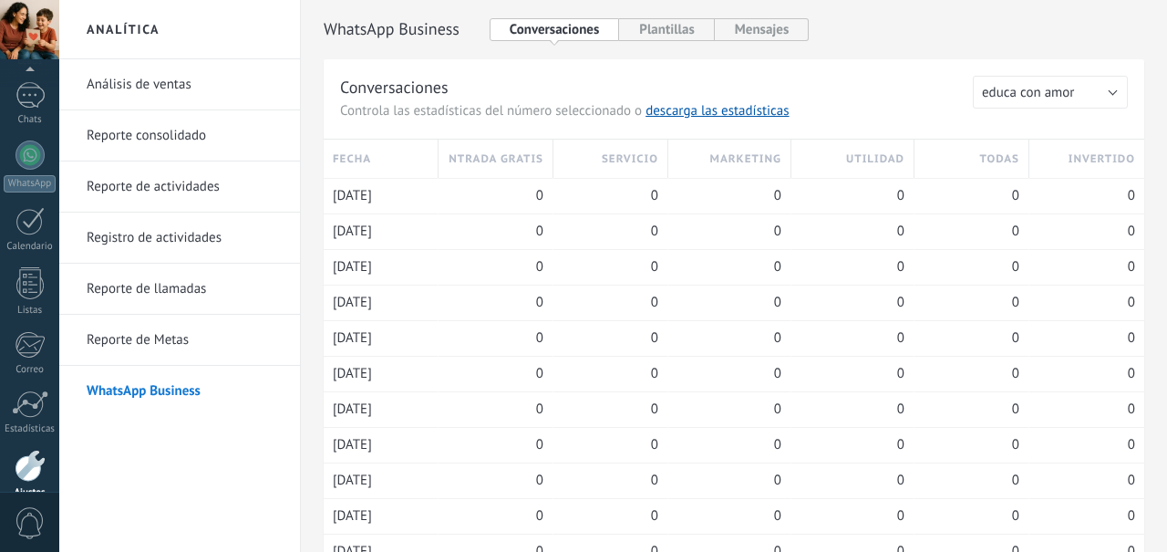
scroll to position [206, 0]
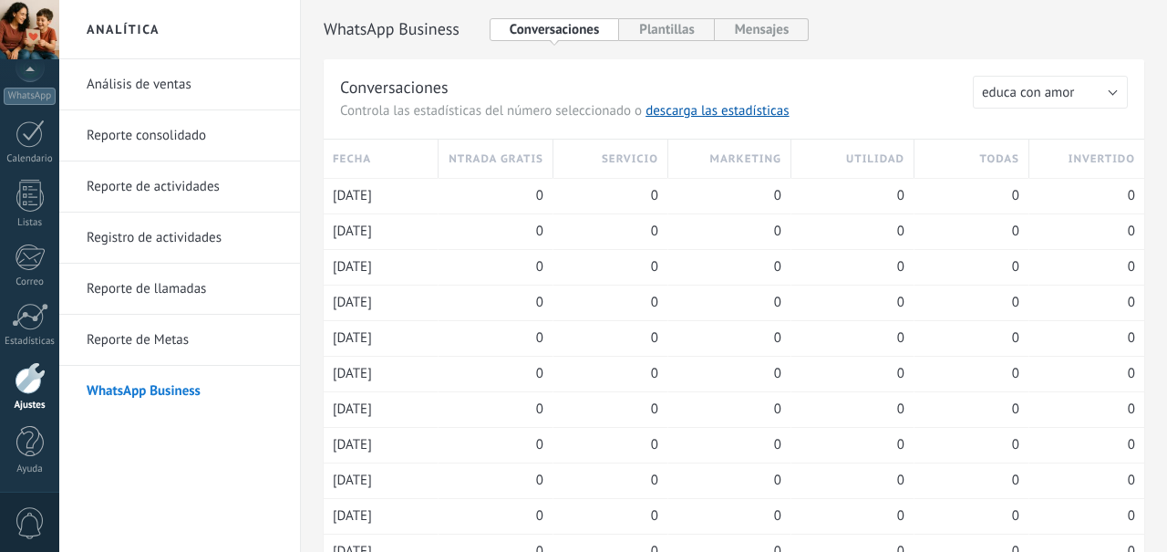
click at [244, 181] on link "Reporte de actividades" at bounding box center [184, 186] width 195 height 51
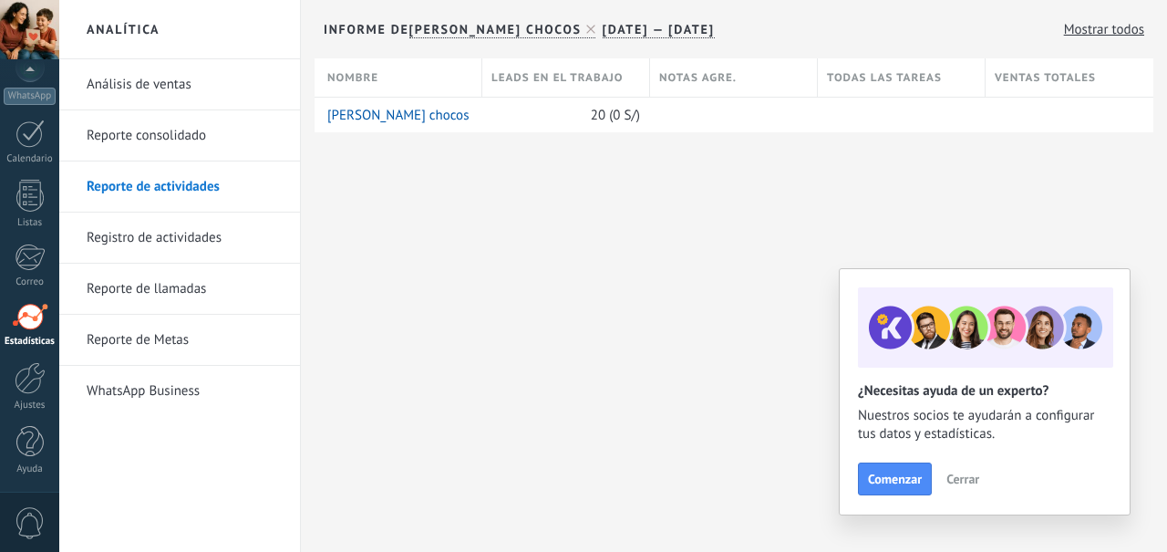
click at [224, 232] on link "Registro de actividades" at bounding box center [184, 237] width 195 height 51
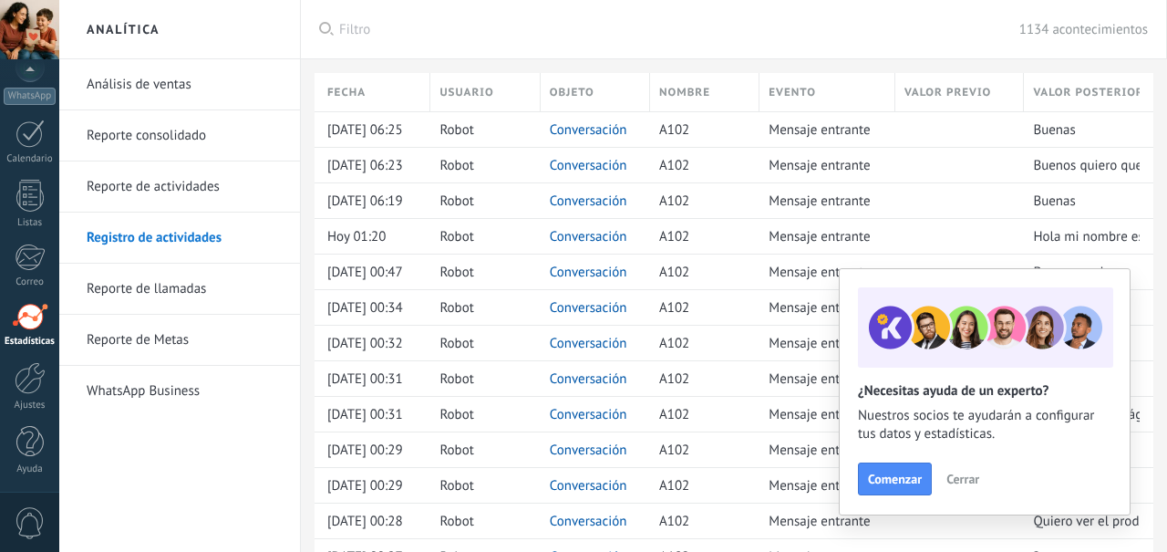
click at [229, 332] on link "Reporte de Metas" at bounding box center [184, 340] width 195 height 51
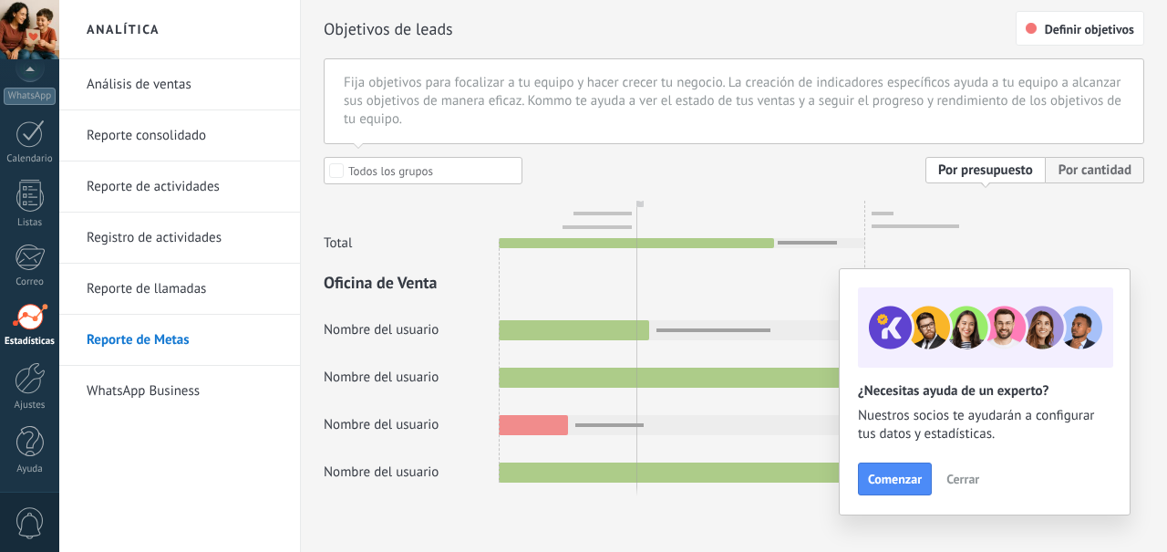
click at [228, 392] on link "WhatsApp Business" at bounding box center [184, 391] width 195 height 51
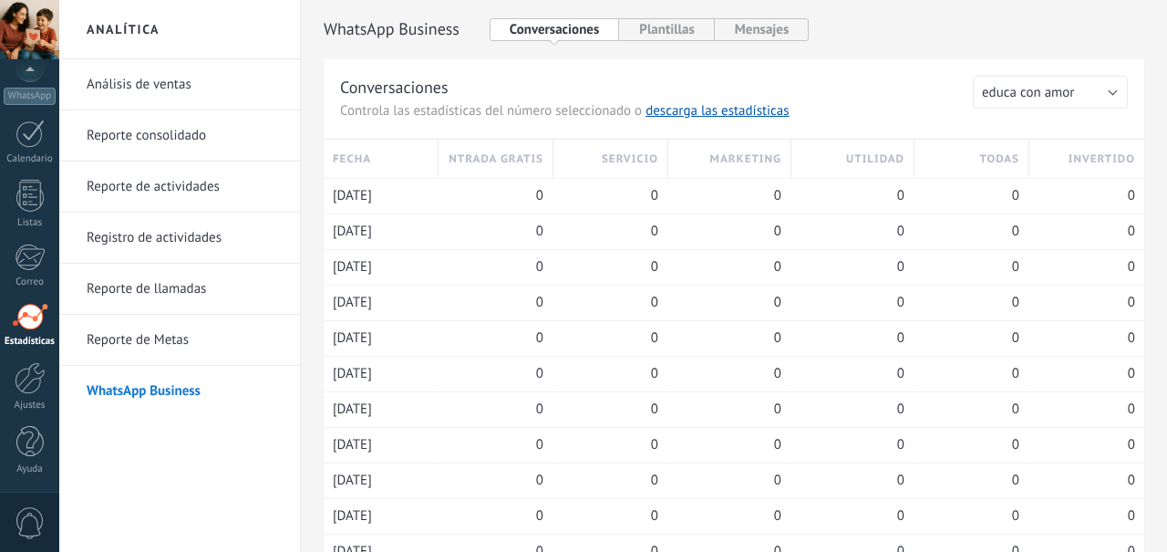
click at [693, 34] on button "Plantillas" at bounding box center [666, 29] width 95 height 23
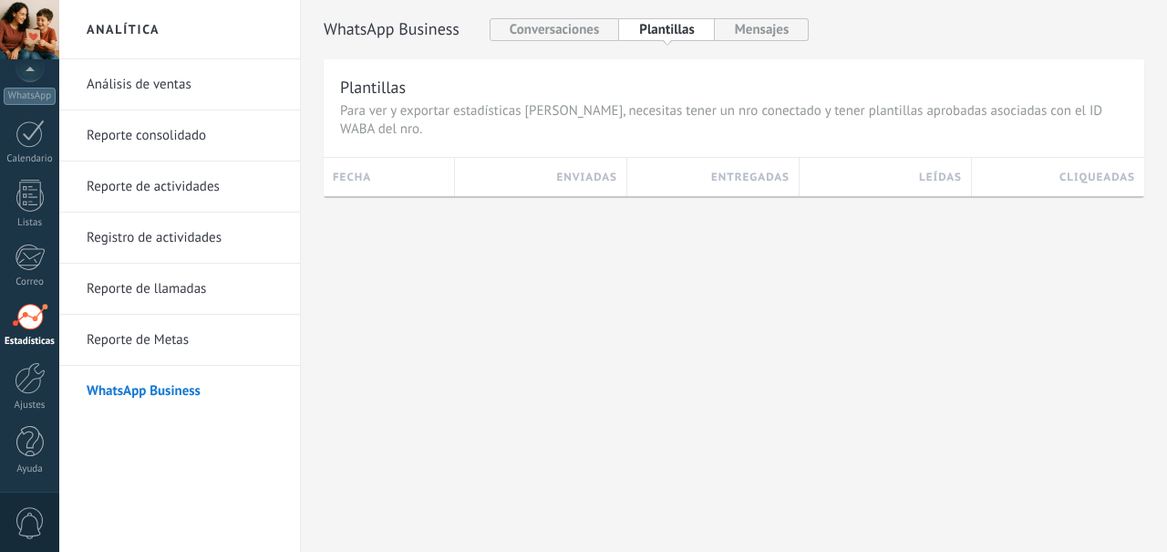
click at [781, 26] on button "Mensajes" at bounding box center [762, 29] width 95 height 23
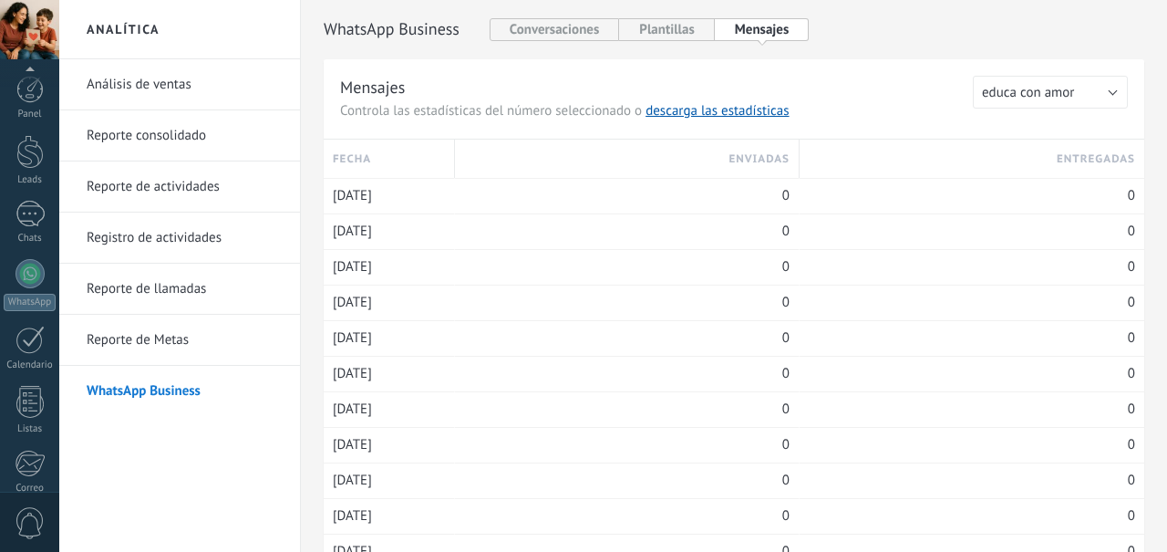
click at [35, 111] on div "Panel" at bounding box center [30, 114] width 53 height 12
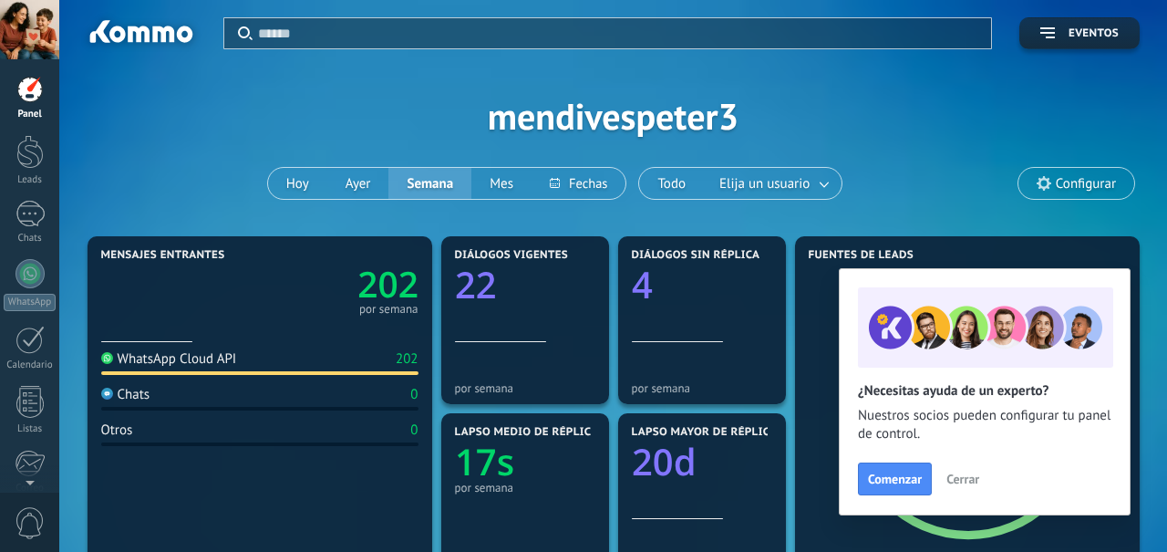
click at [1107, 184] on span "Configurar" at bounding box center [1086, 183] width 60 height 15
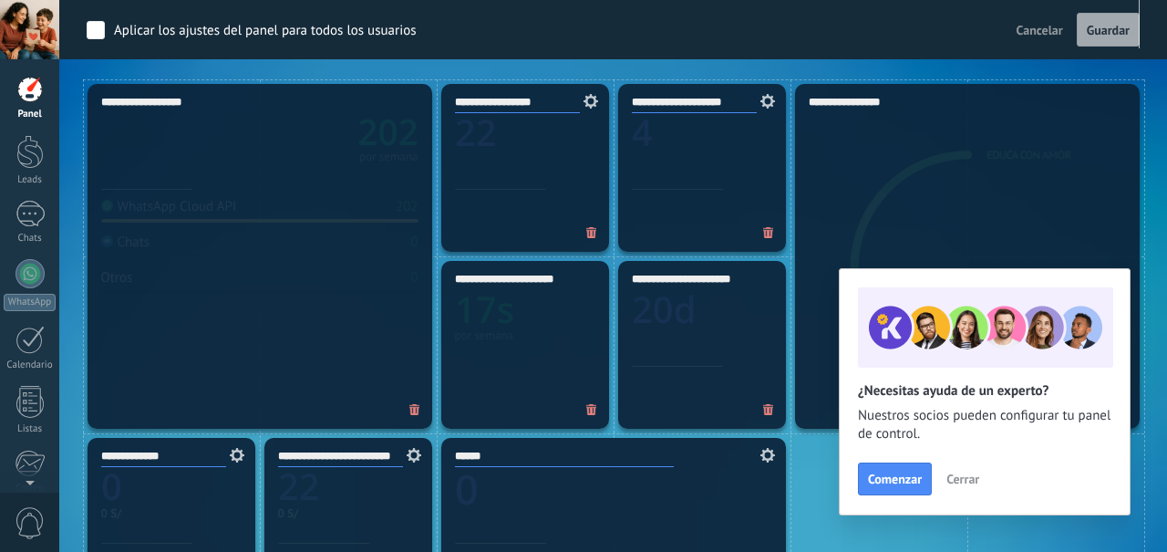
scroll to position [529, 0]
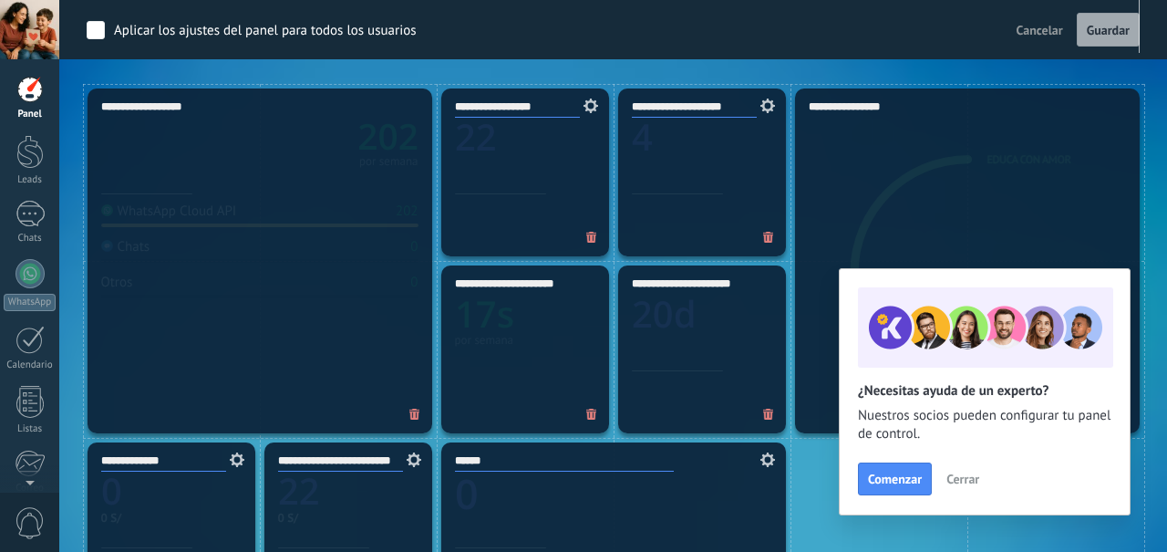
click at [36, 156] on div at bounding box center [29, 152] width 27 height 34
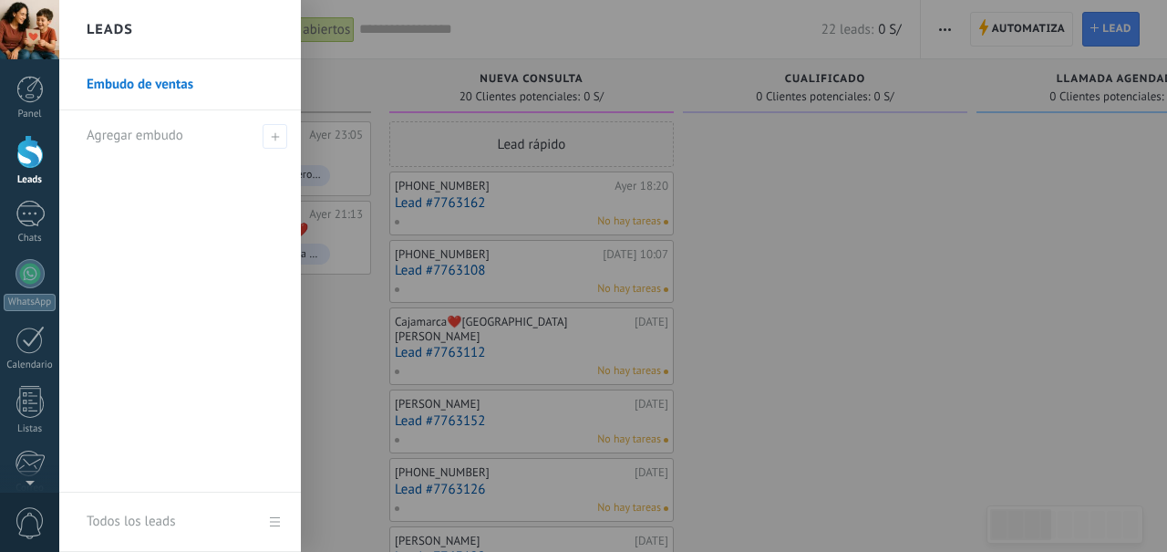
click at [279, 534] on link "Todos los leads" at bounding box center [180, 521] width 242 height 59
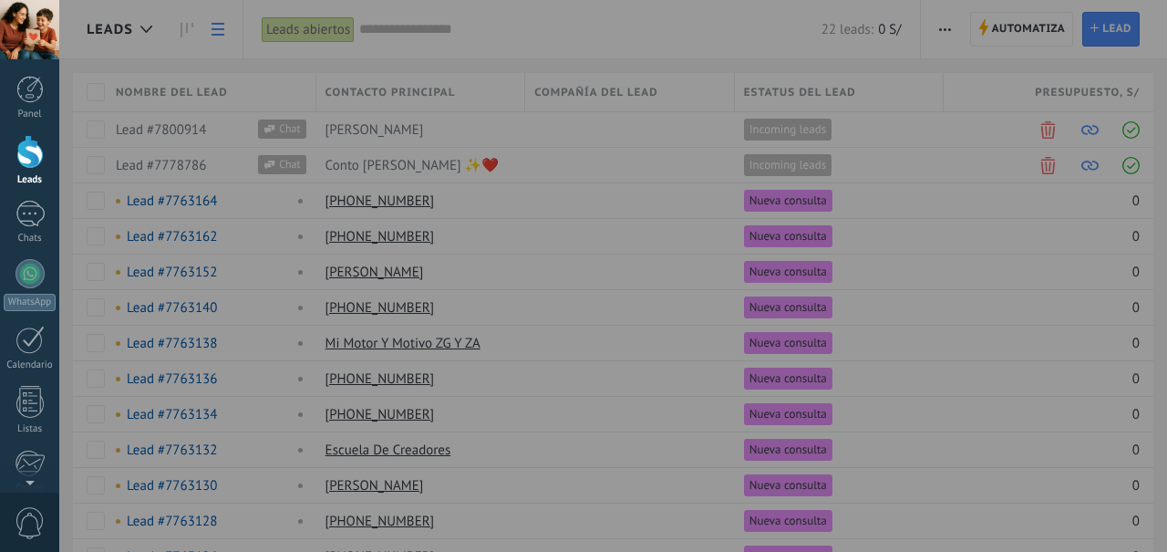
click at [47, 354] on link "Calendario" at bounding box center [29, 348] width 59 height 46
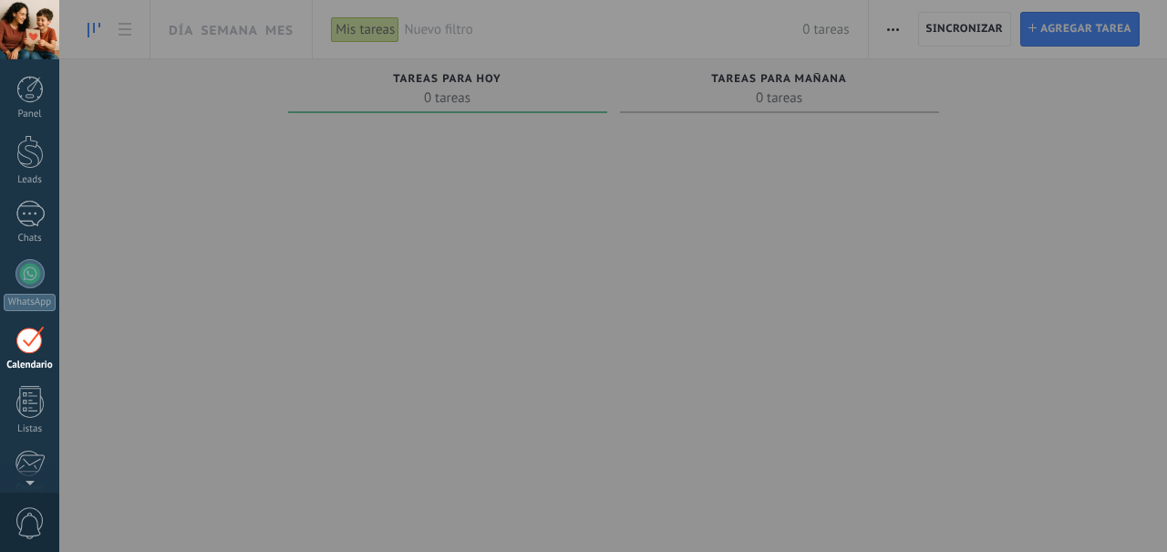
click at [37, 461] on div at bounding box center [30, 462] width 30 height 27
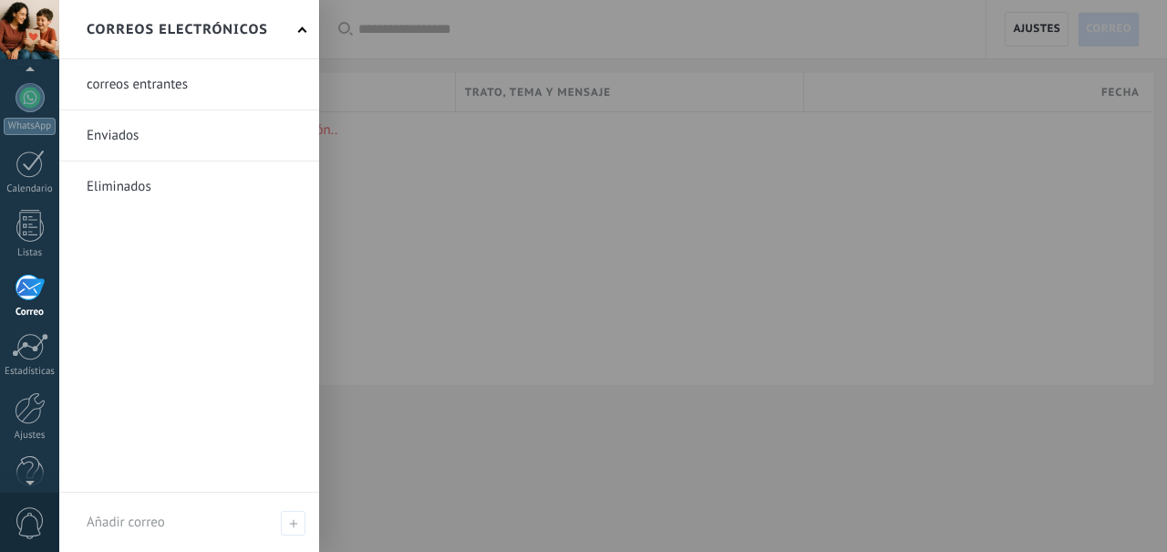
scroll to position [206, 0]
click at [33, 460] on link "Ayuda" at bounding box center [29, 450] width 59 height 49
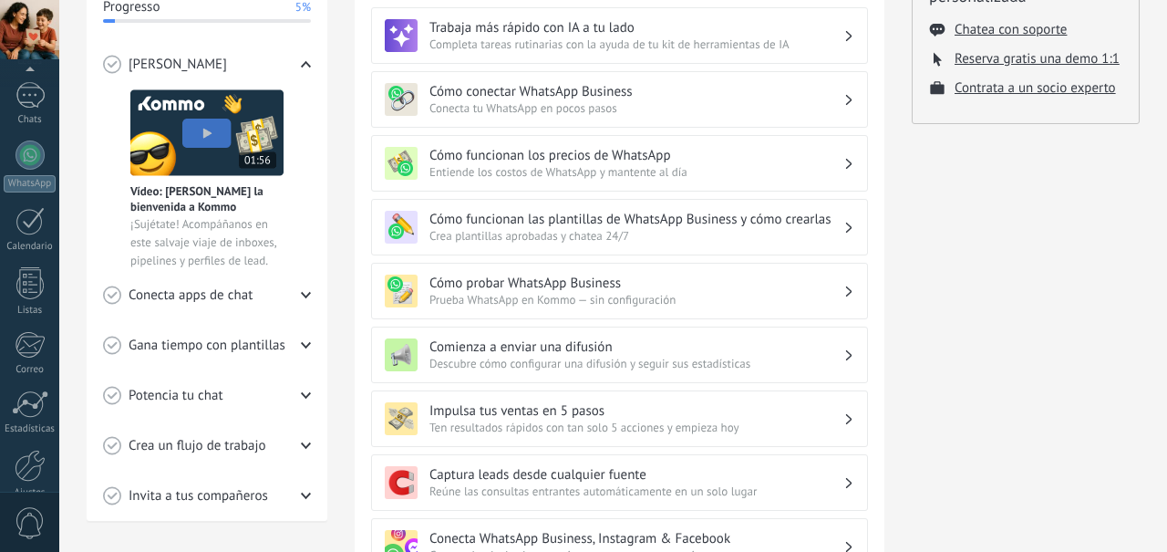
scroll to position [314, 0]
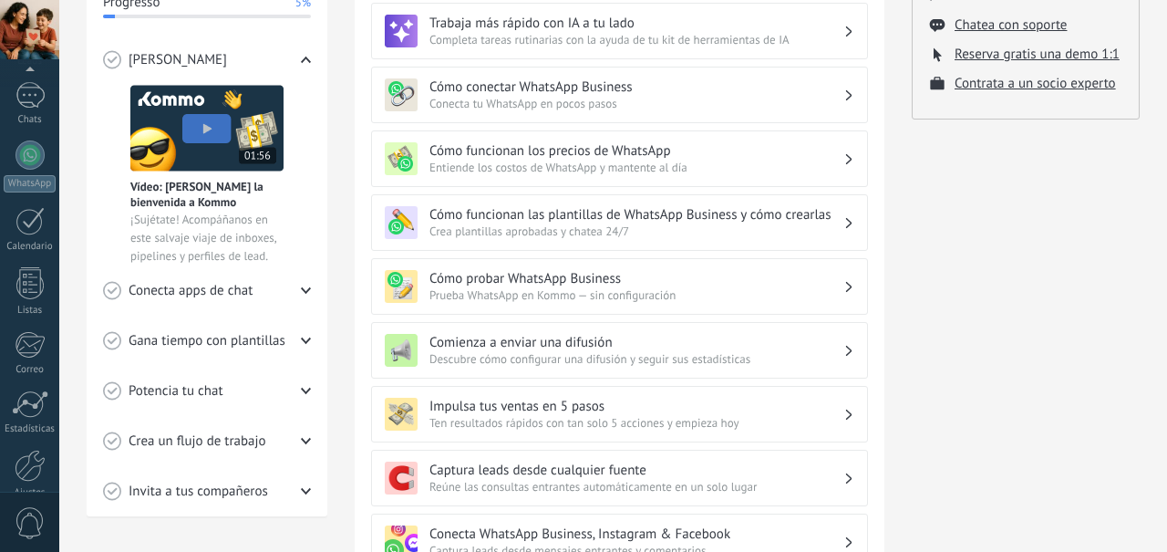
click at [305, 288] on icon at bounding box center [306, 290] width 10 height 10
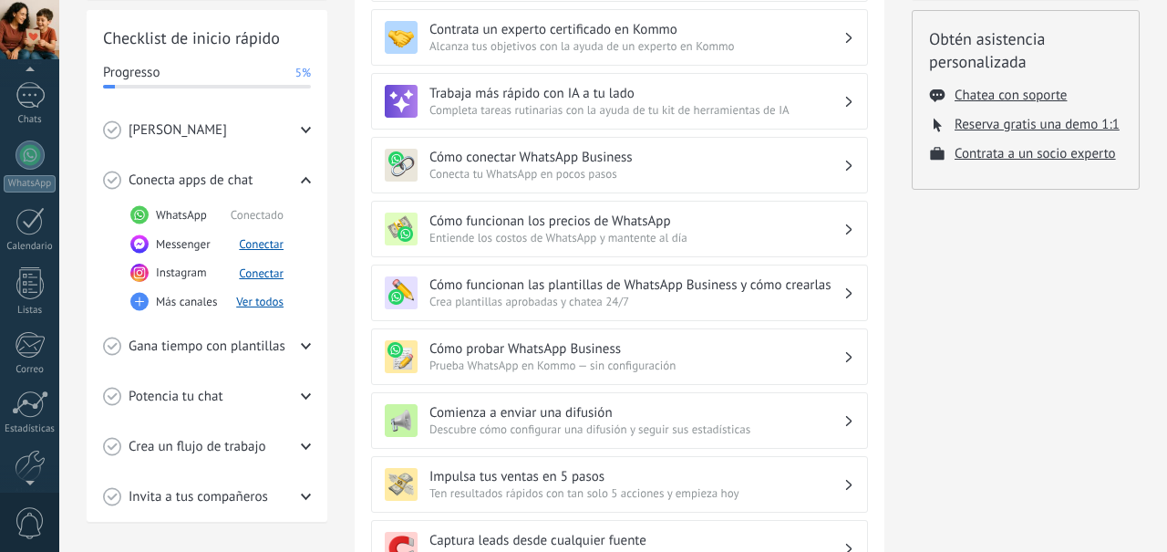
scroll to position [206, 0]
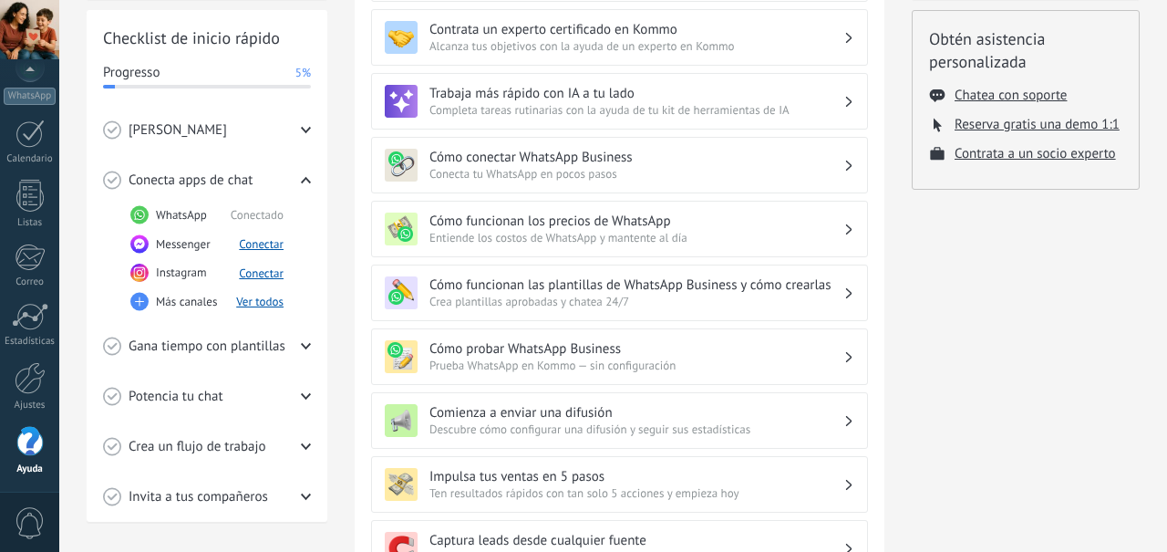
click at [304, 121] on div "[PERSON_NAME]" at bounding box center [207, 130] width 208 height 50
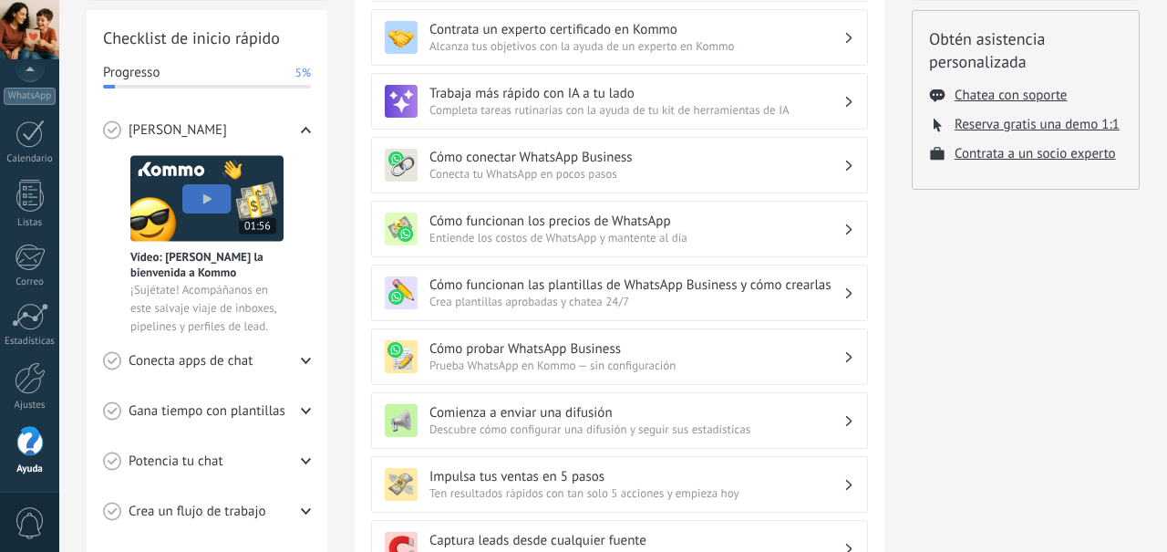
click at [292, 368] on div "Conecta apps de chat" at bounding box center [207, 361] width 208 height 50
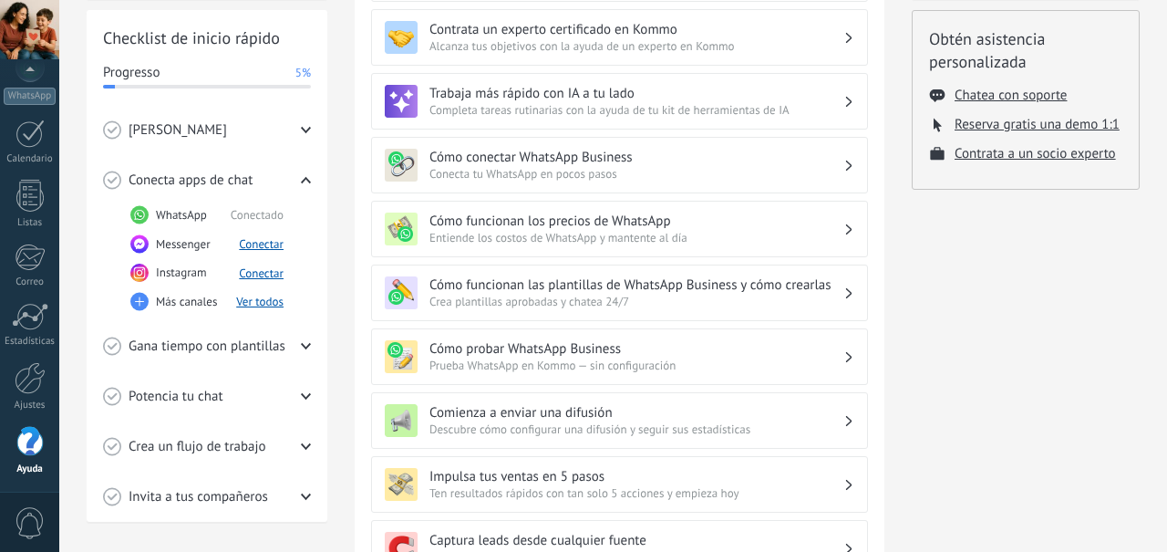
click at [284, 360] on div "Gana tiempo con plantillas" at bounding box center [207, 346] width 208 height 50
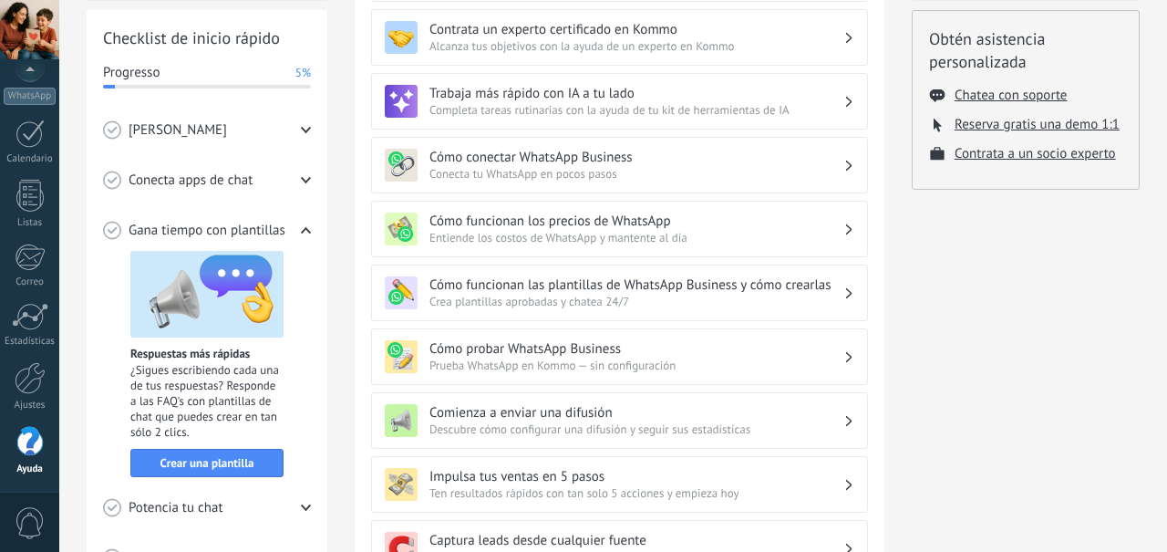
click at [299, 520] on div "Potencia tu chat" at bounding box center [207, 507] width 208 height 50
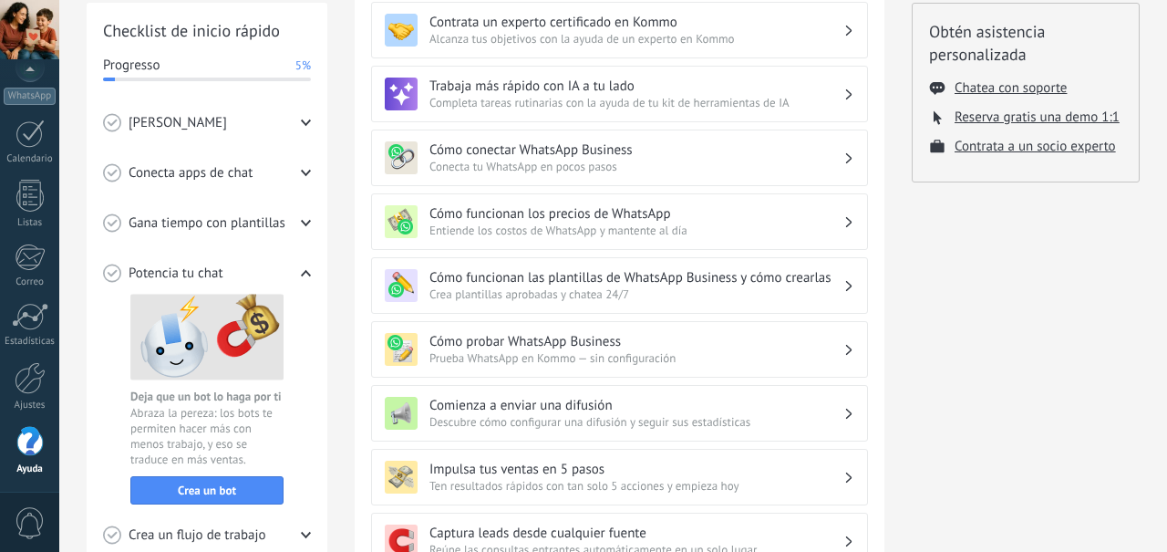
scroll to position [119, 0]
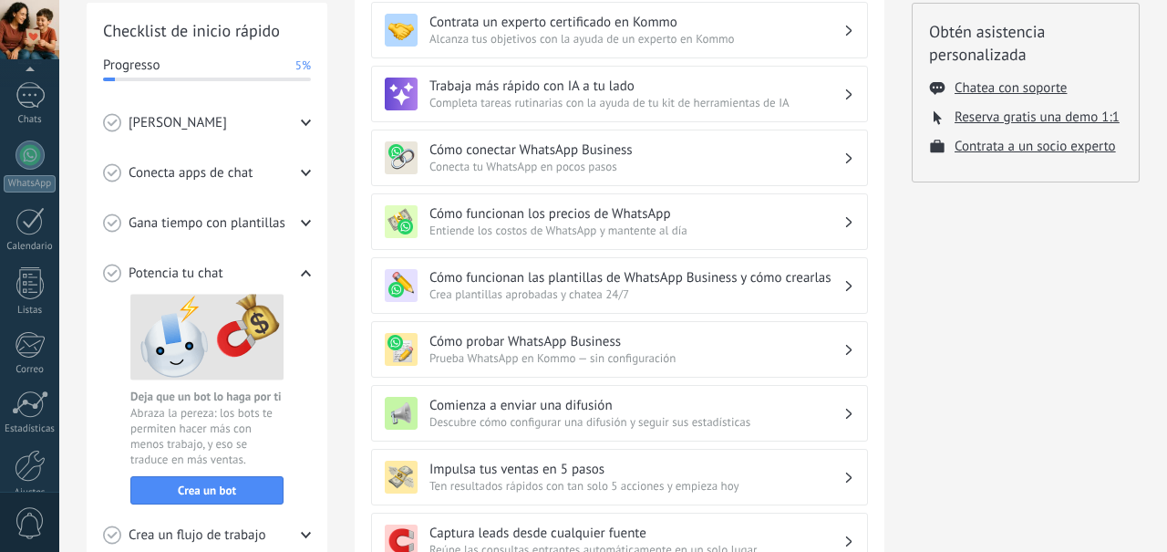
click at [264, 501] on button "Crea un bot" at bounding box center [206, 490] width 153 height 28
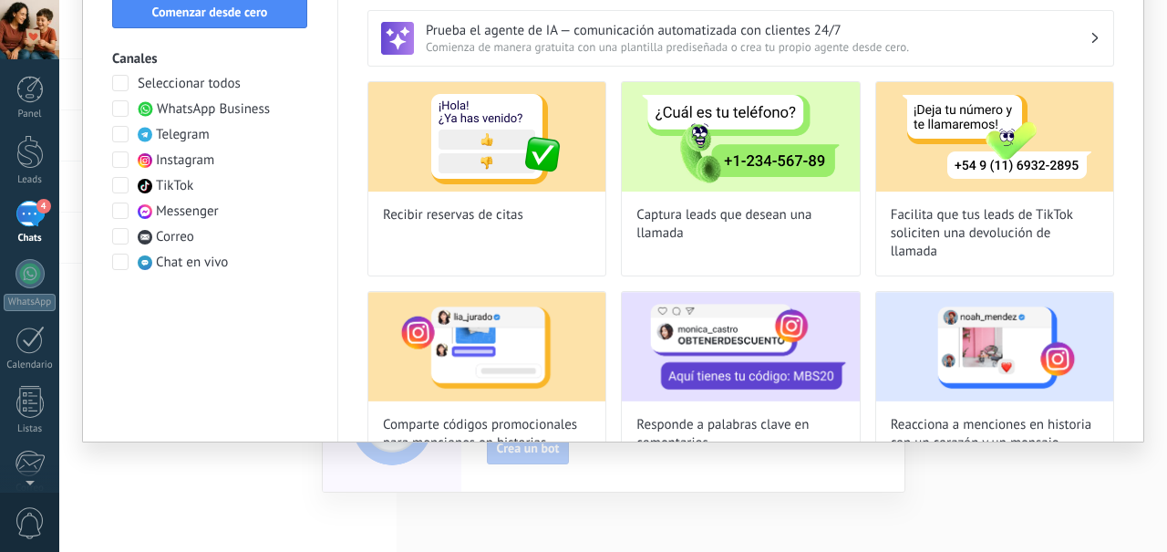
click at [133, 119] on label "WhatsApp Business" at bounding box center [191, 109] width 158 height 18
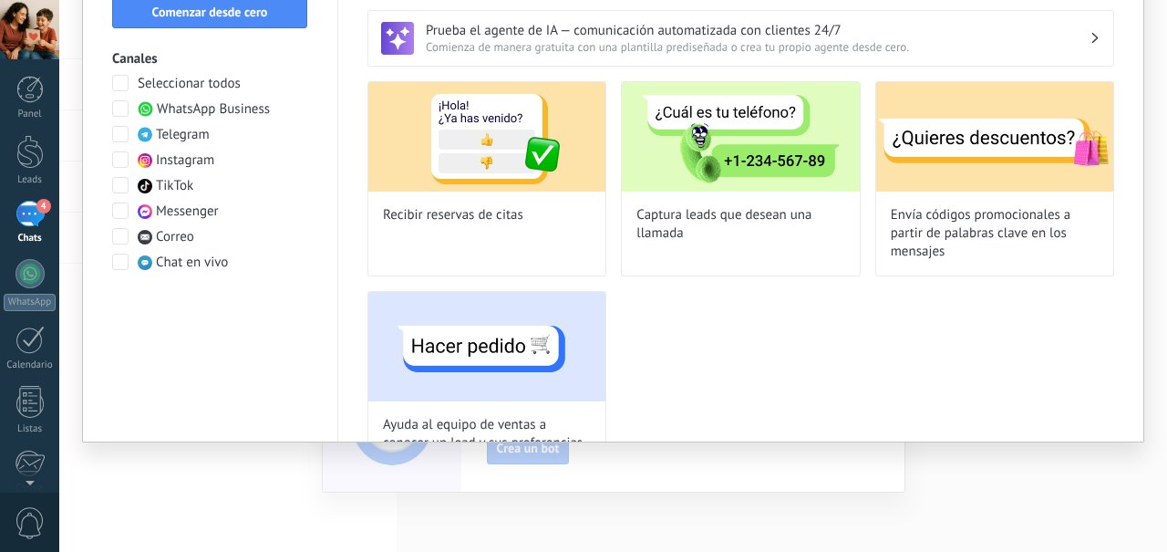
click at [507, 224] on span "Recibir reservas de citas" at bounding box center [453, 215] width 140 height 18
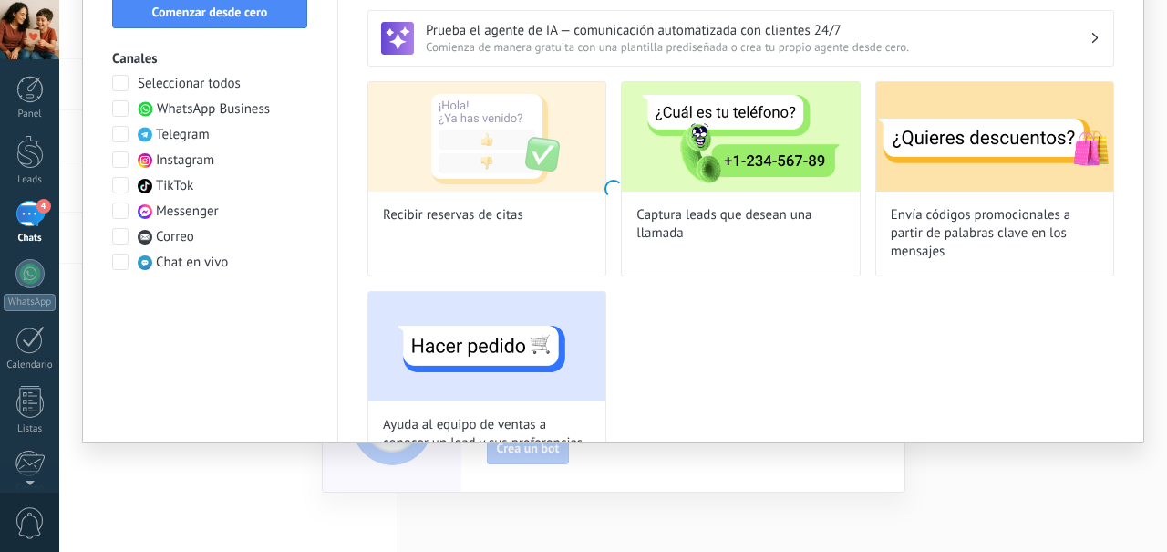
type input "**********"
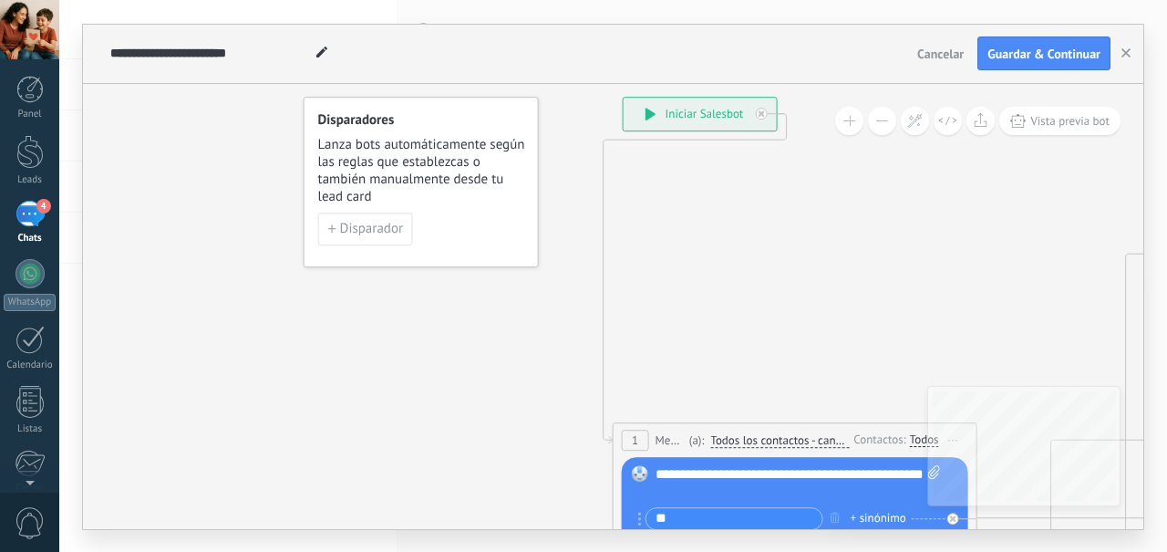
click at [669, 117] on div "**********" at bounding box center [700, 114] width 153 height 33
click at [645, 124] on div "**********" at bounding box center [700, 114] width 153 height 33
click at [1096, 119] on span "Vista previa bot" at bounding box center [1069, 120] width 79 height 15
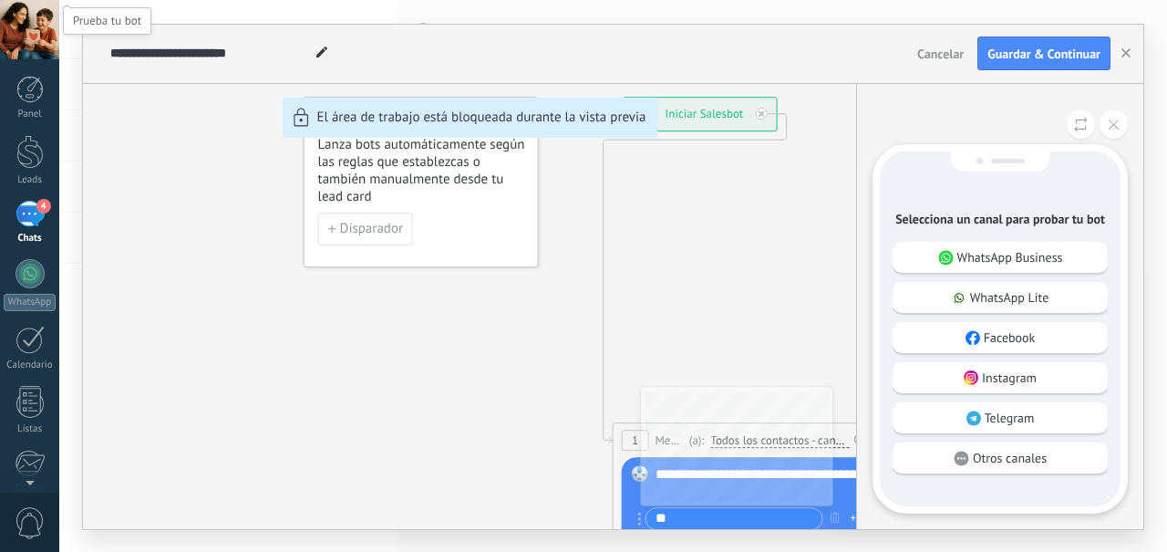
click at [1053, 253] on p "WhatsApp Business" at bounding box center [1010, 257] width 106 height 16
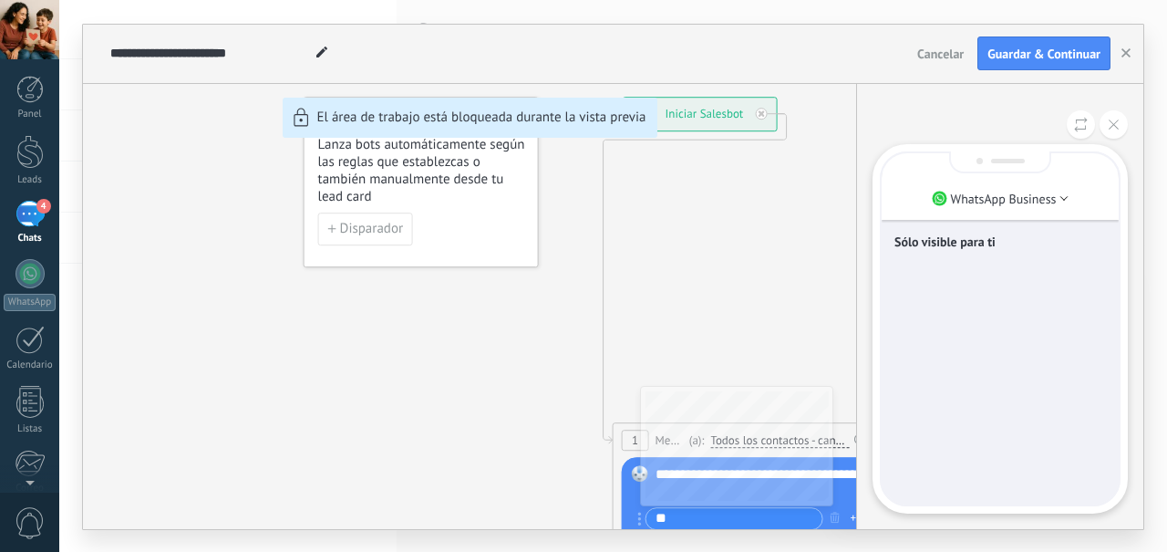
click at [1063, 204] on li "WhatsApp Business" at bounding box center [1000, 198] width 237 height 27
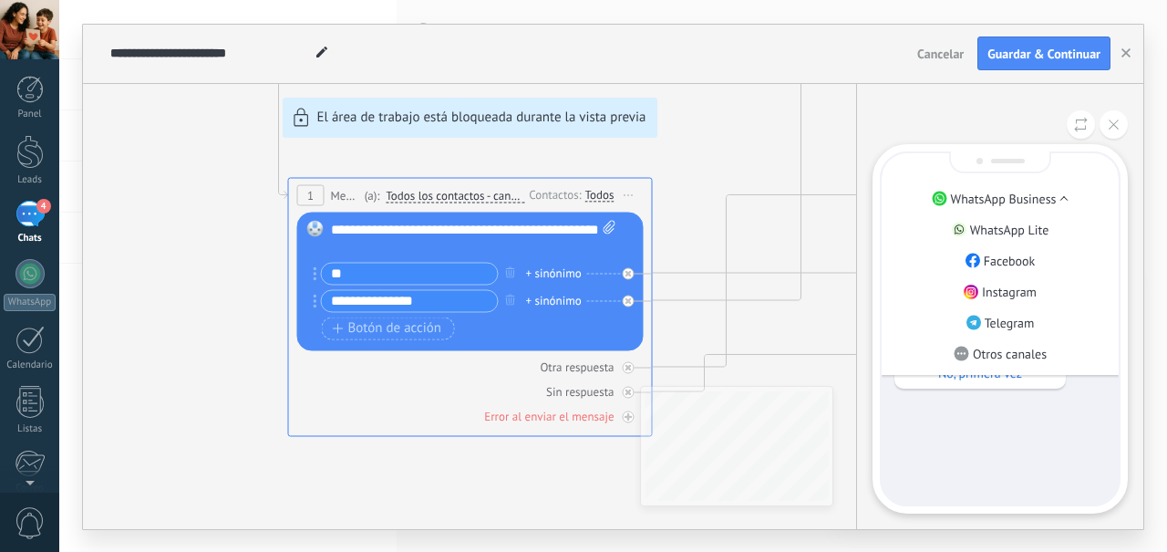
click at [1013, 386] on div "No, primera vez" at bounding box center [979, 372] width 171 height 31
click at [973, 434] on div "Sólo visible para ti ¡Hola! ¿Has agendado una cita con nosotros antes? Si No, p…" at bounding box center [1000, 328] width 237 height 351
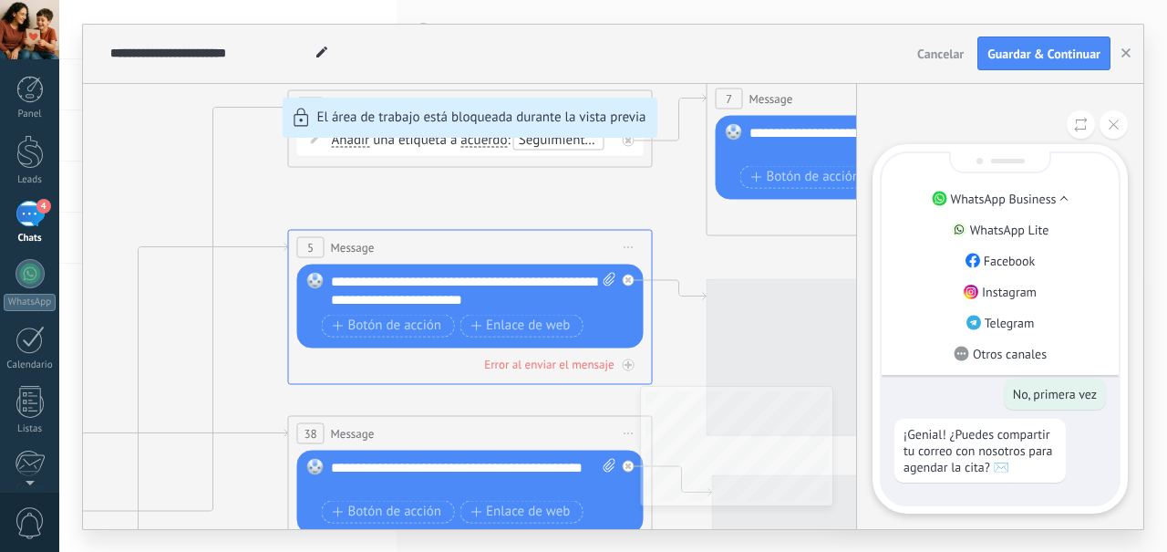
click at [1027, 160] on div at bounding box center [1000, 162] width 102 height 22
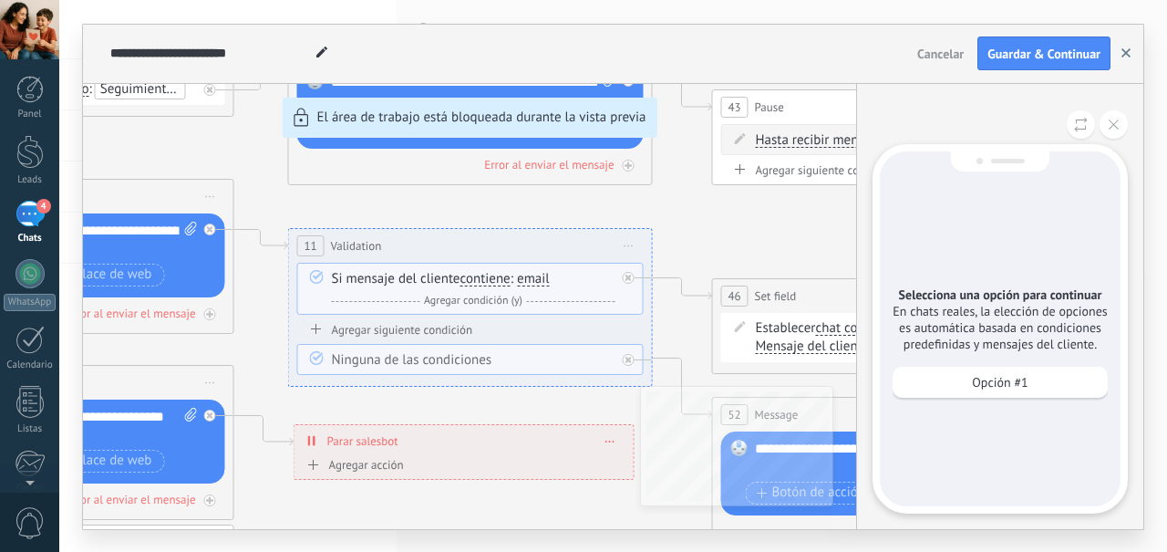
click at [1136, 46] on button "button" at bounding box center [1125, 53] width 27 height 35
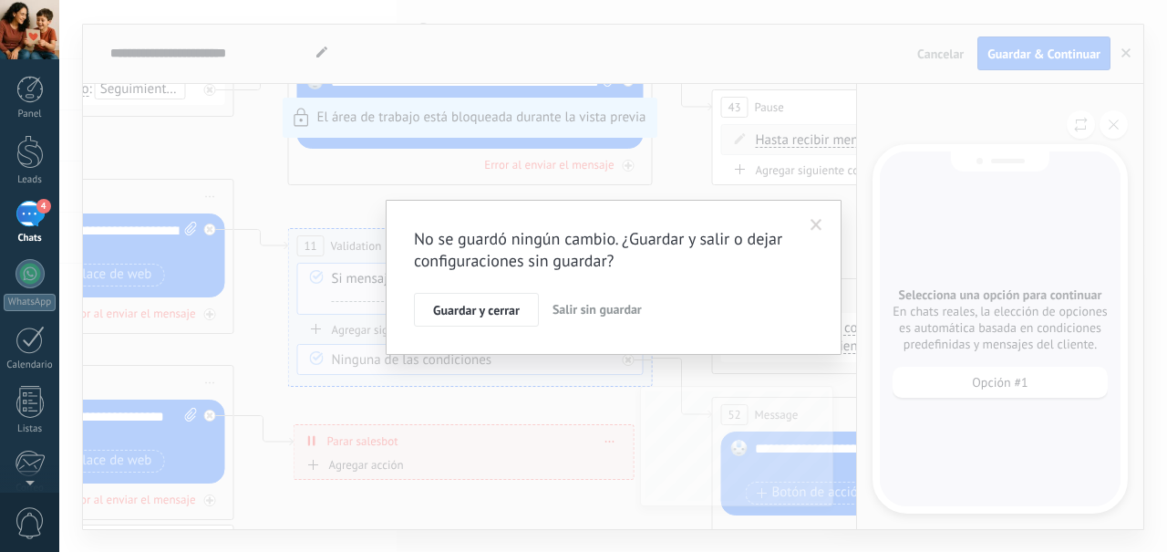
click at [589, 324] on button "Salir sin guardar" at bounding box center [597, 310] width 104 height 35
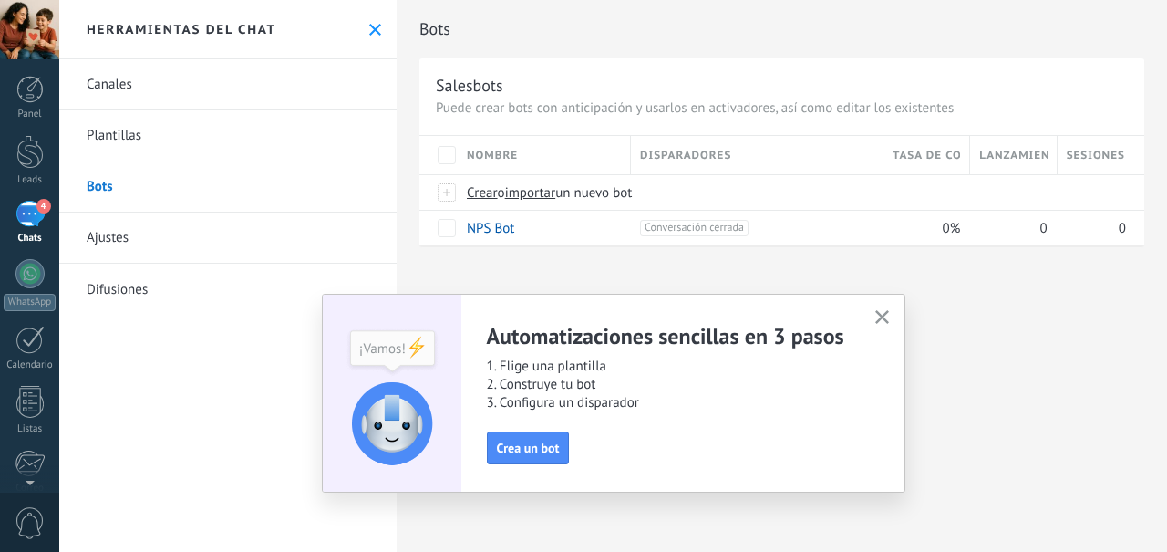
click at [889, 317] on button "button" at bounding box center [882, 317] width 23 height 25
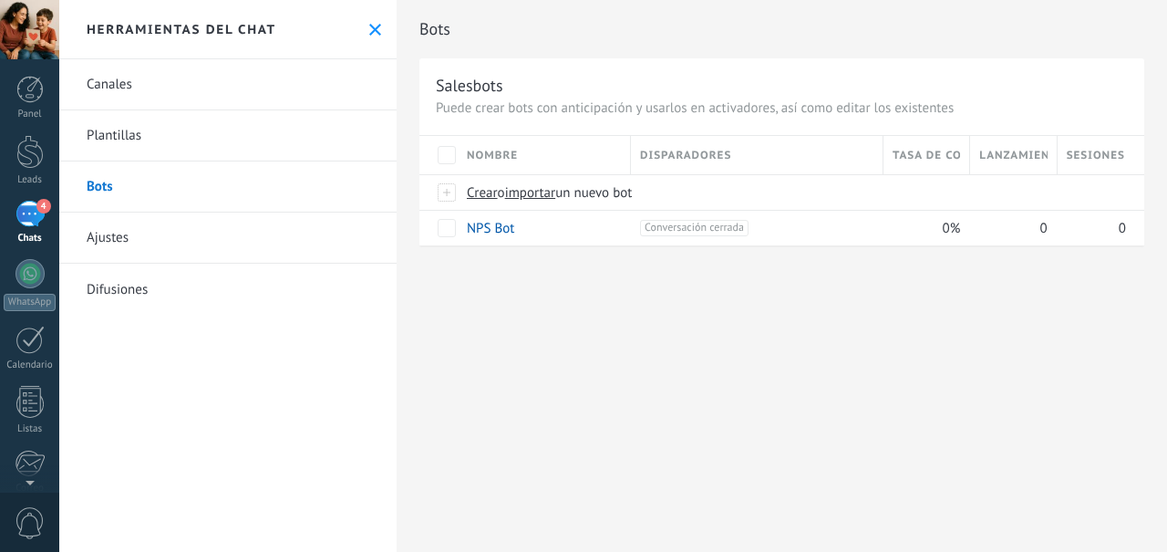
click at [188, 241] on link "Ajustes" at bounding box center [227, 237] width 337 height 51
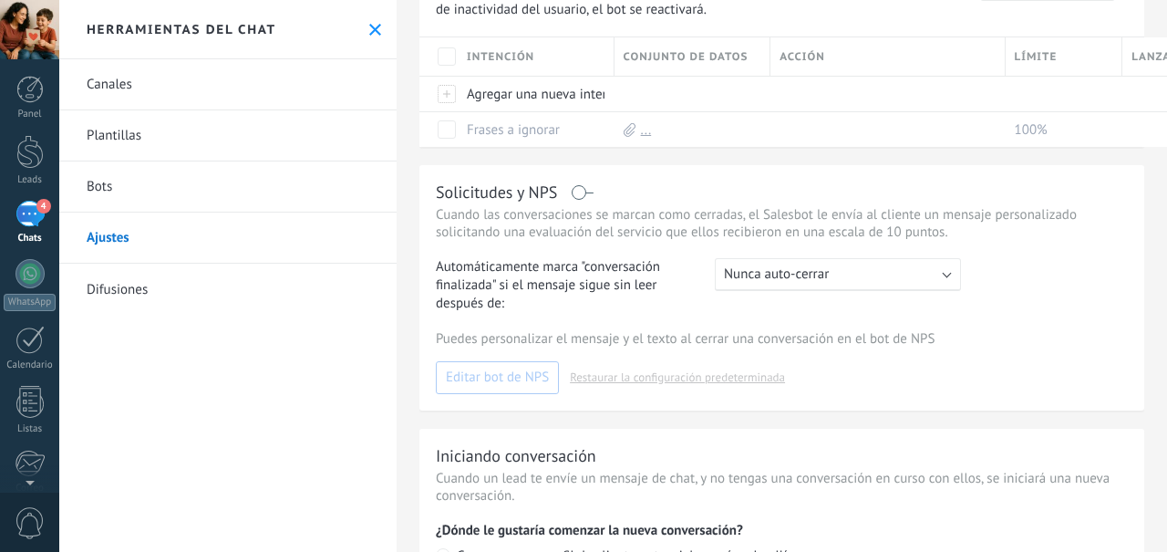
scroll to position [400, 0]
